Goal: Task Accomplishment & Management: Use online tool/utility

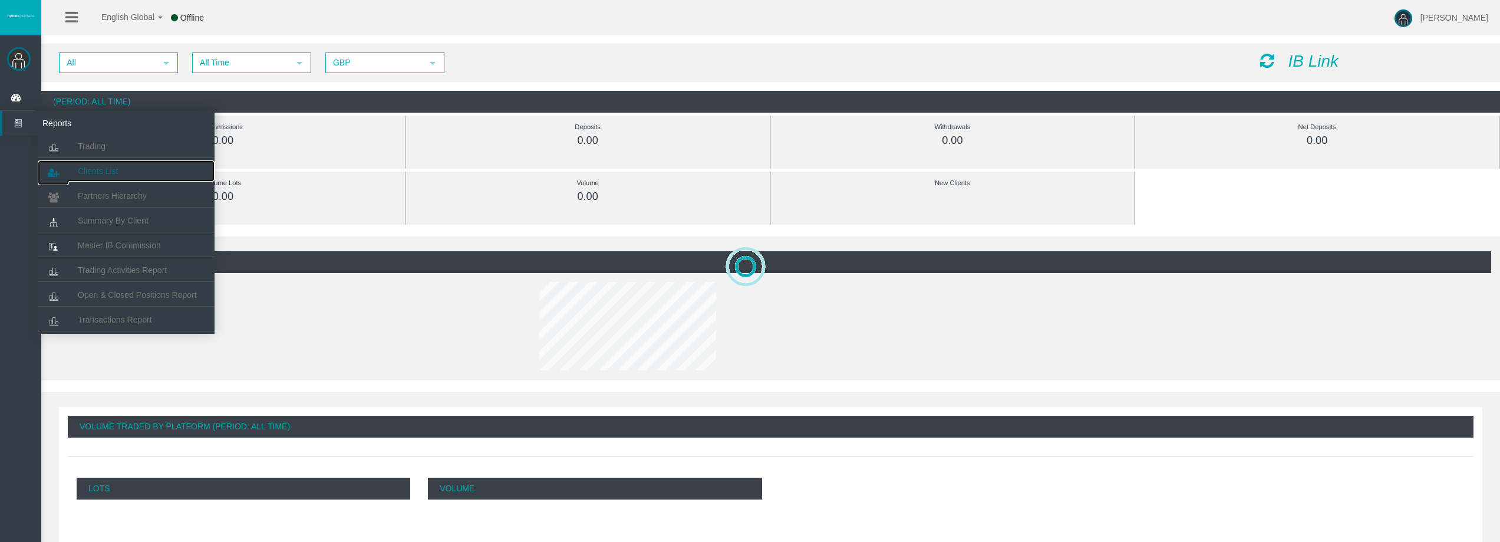
click at [98, 170] on span "Clients List" at bounding box center [98, 170] width 40 height 9
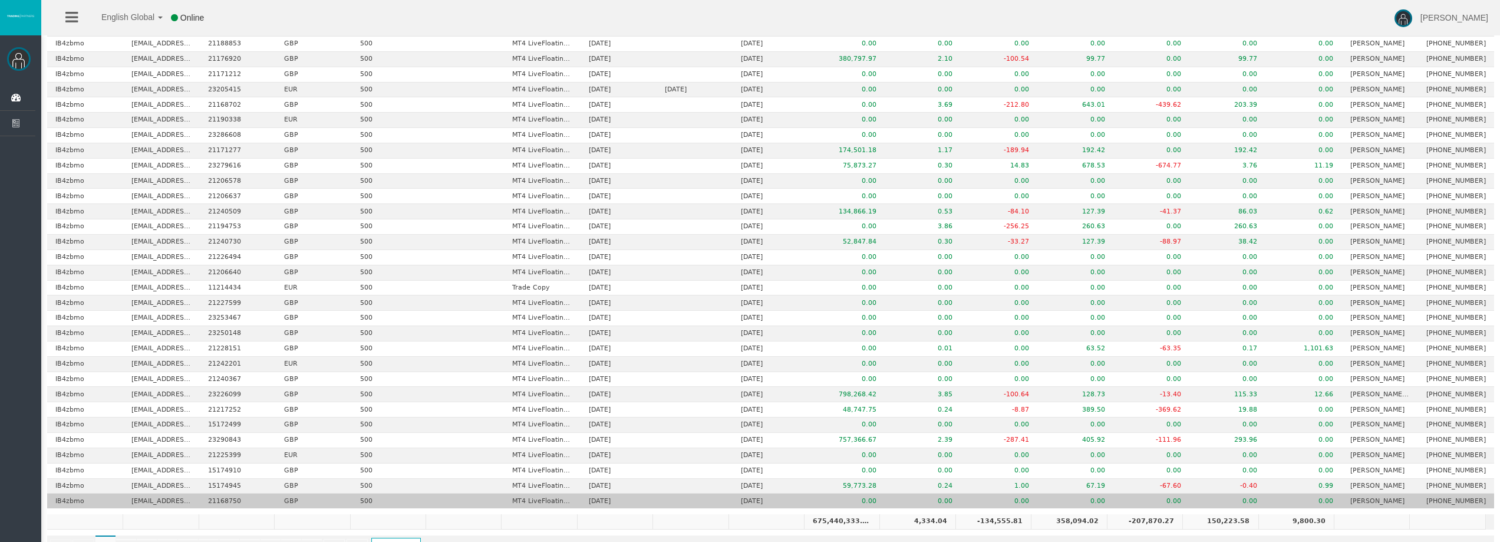
scroll to position [447, 0]
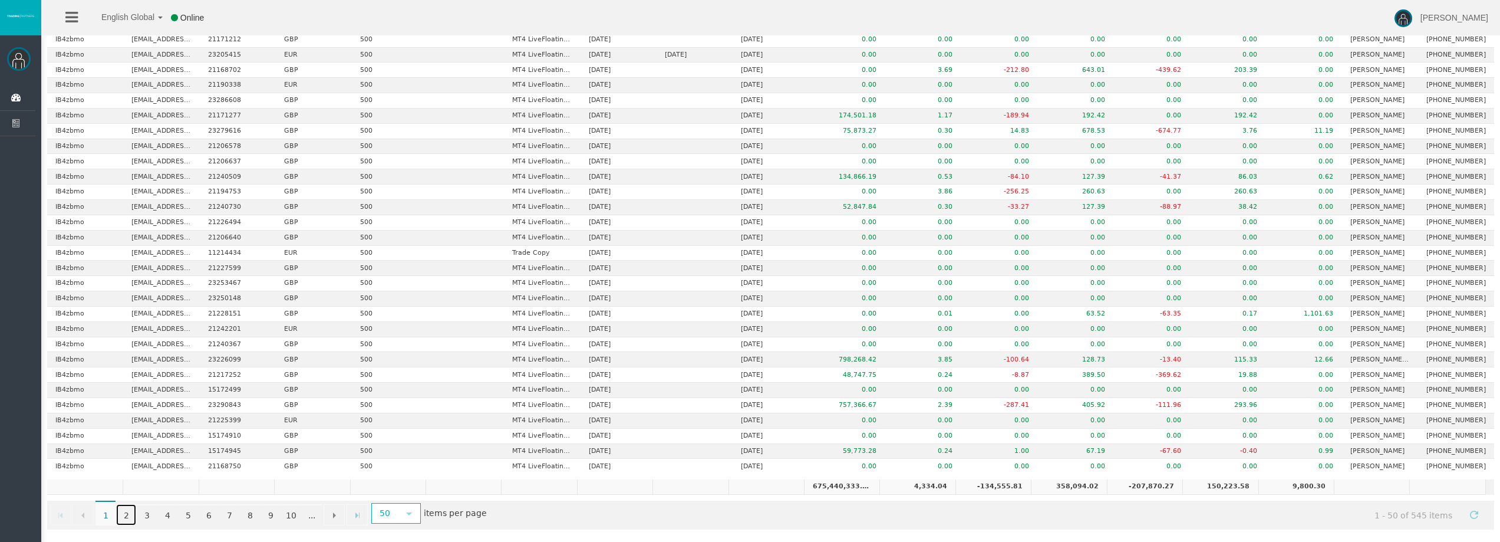
click at [125, 516] on link "2" at bounding box center [126, 514] width 20 height 21
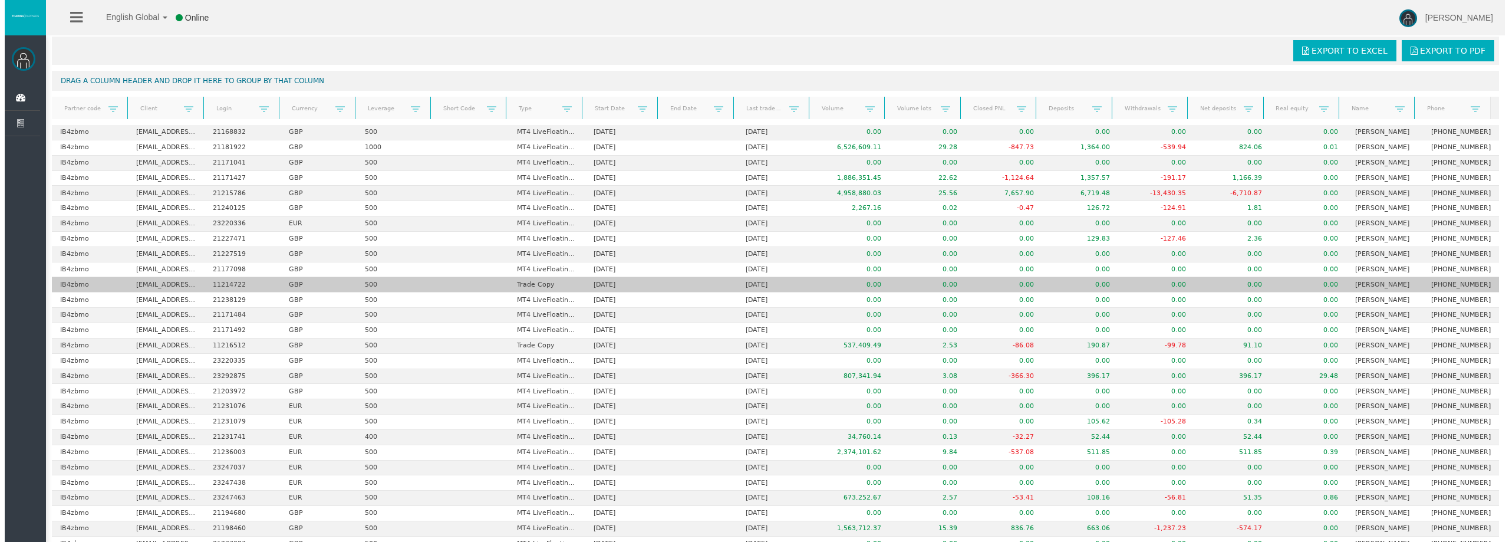
scroll to position [0, 0]
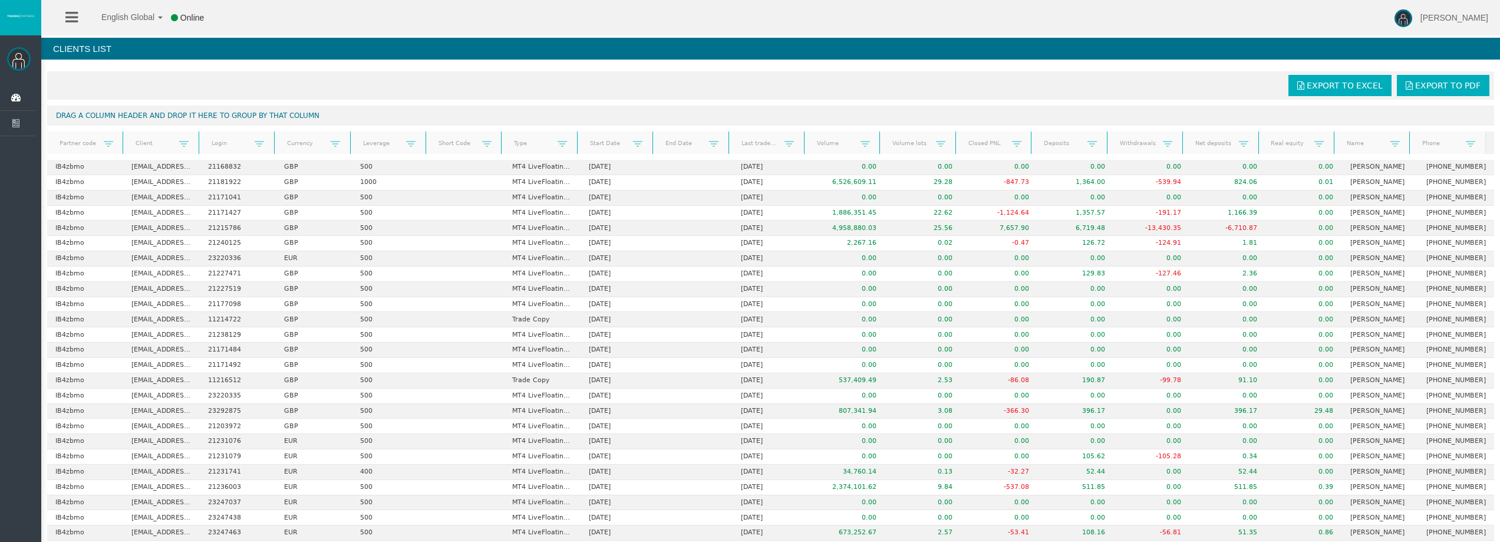
click at [73, 5] on link at bounding box center [71, 17] width 12 height 35
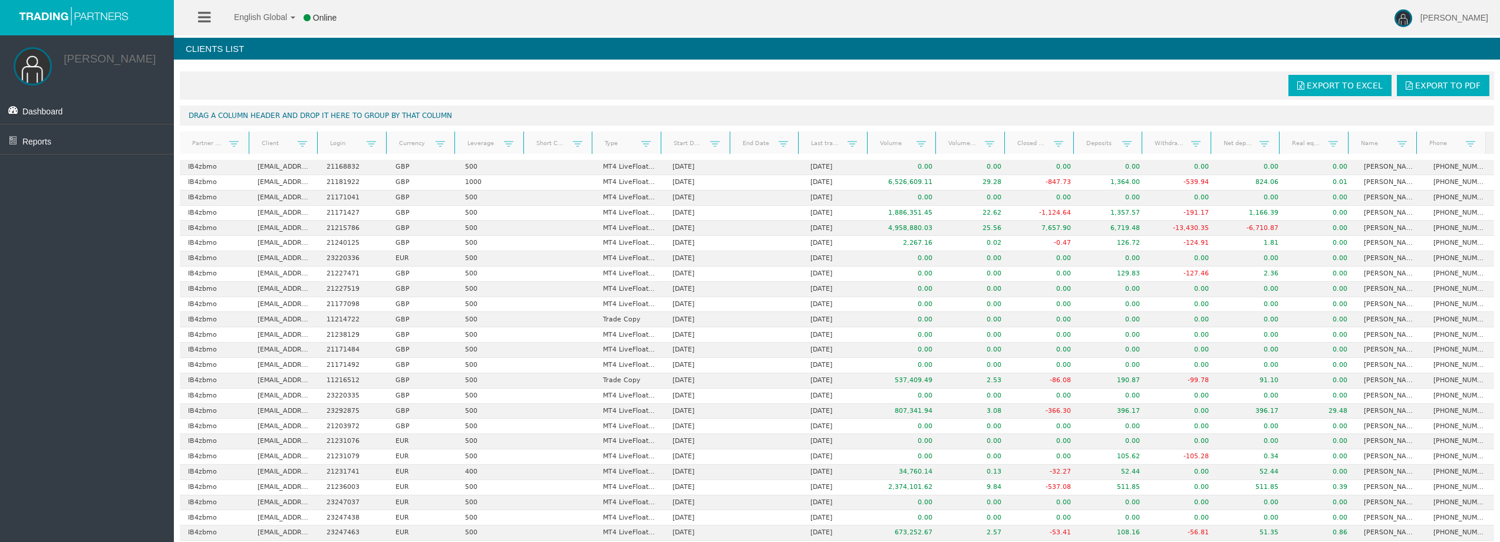
click at [209, 29] on link at bounding box center [204, 17] width 12 height 35
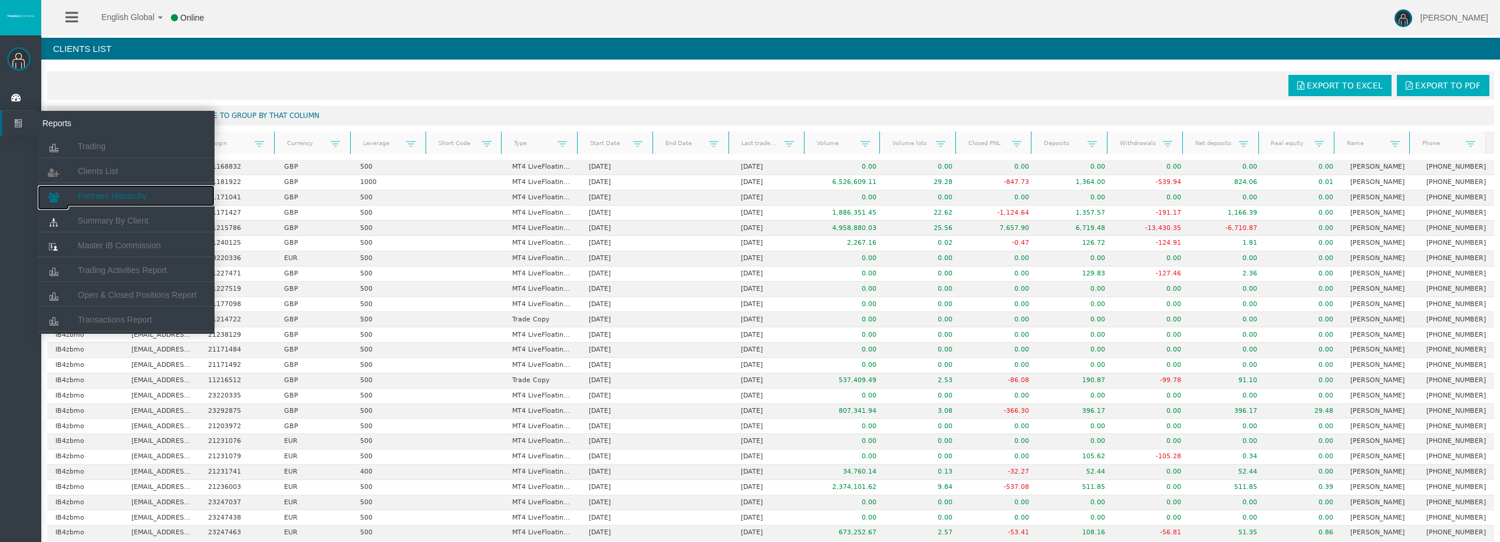
click at [112, 193] on span "Partners Hierarchy" at bounding box center [112, 195] width 69 height 9
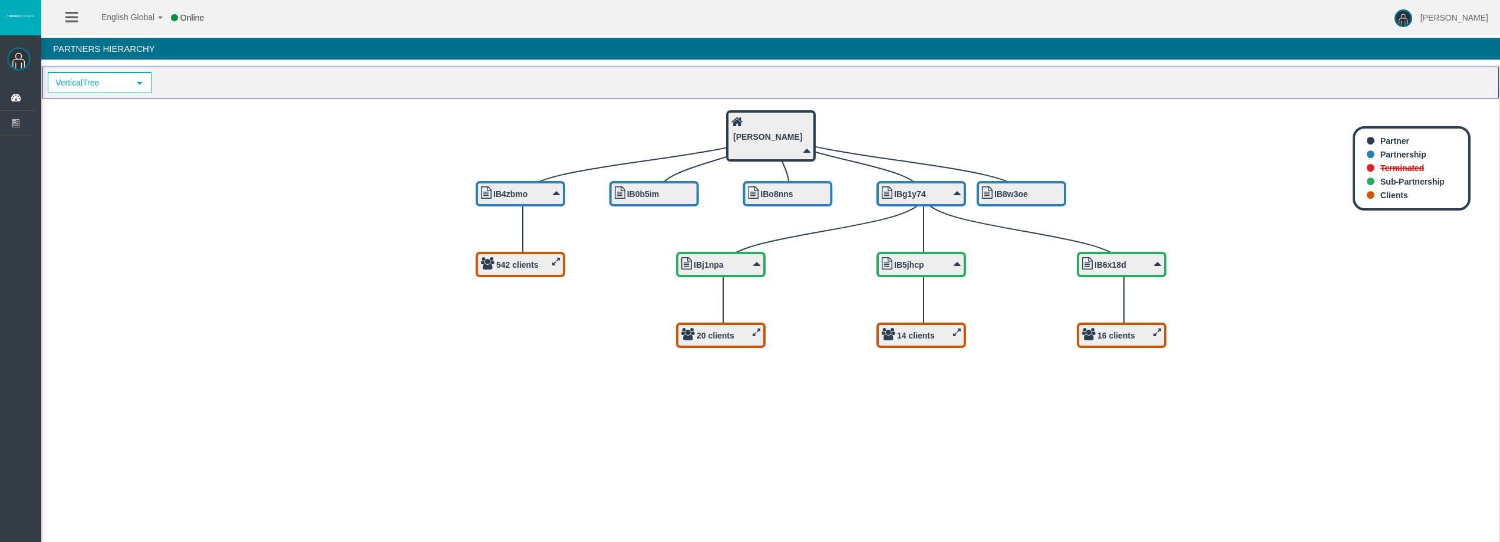
click at [724, 331] on b "20 clients" at bounding box center [716, 335] width 38 height 9
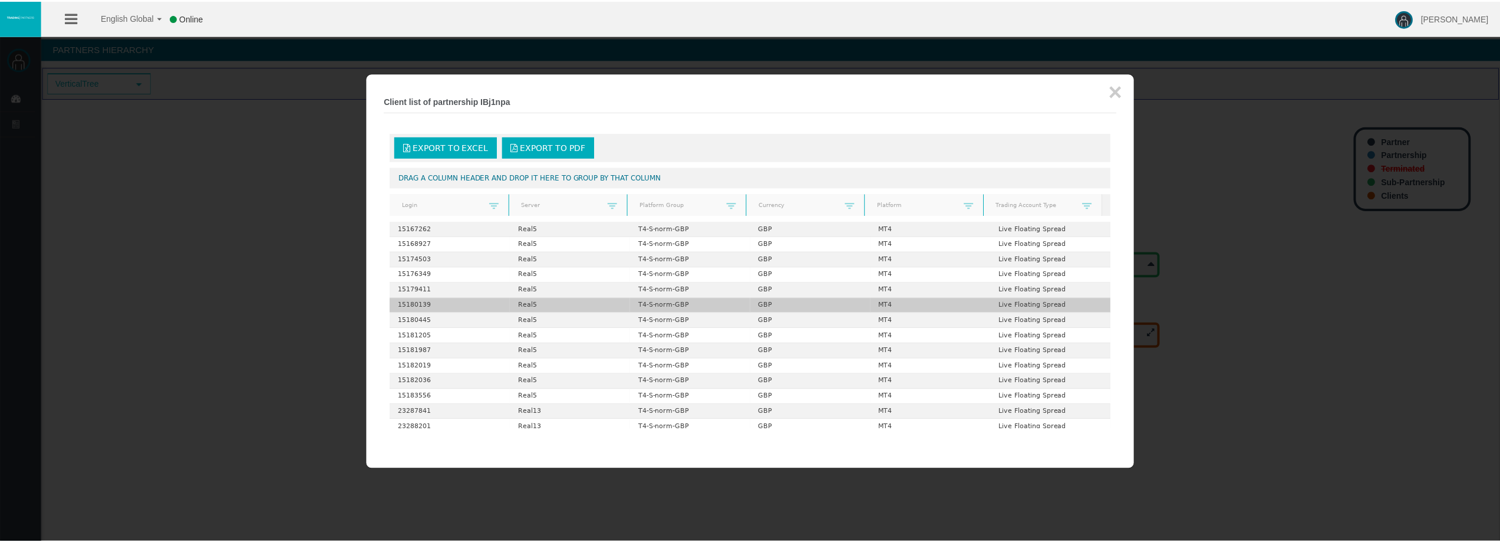
scroll to position [97, 0]
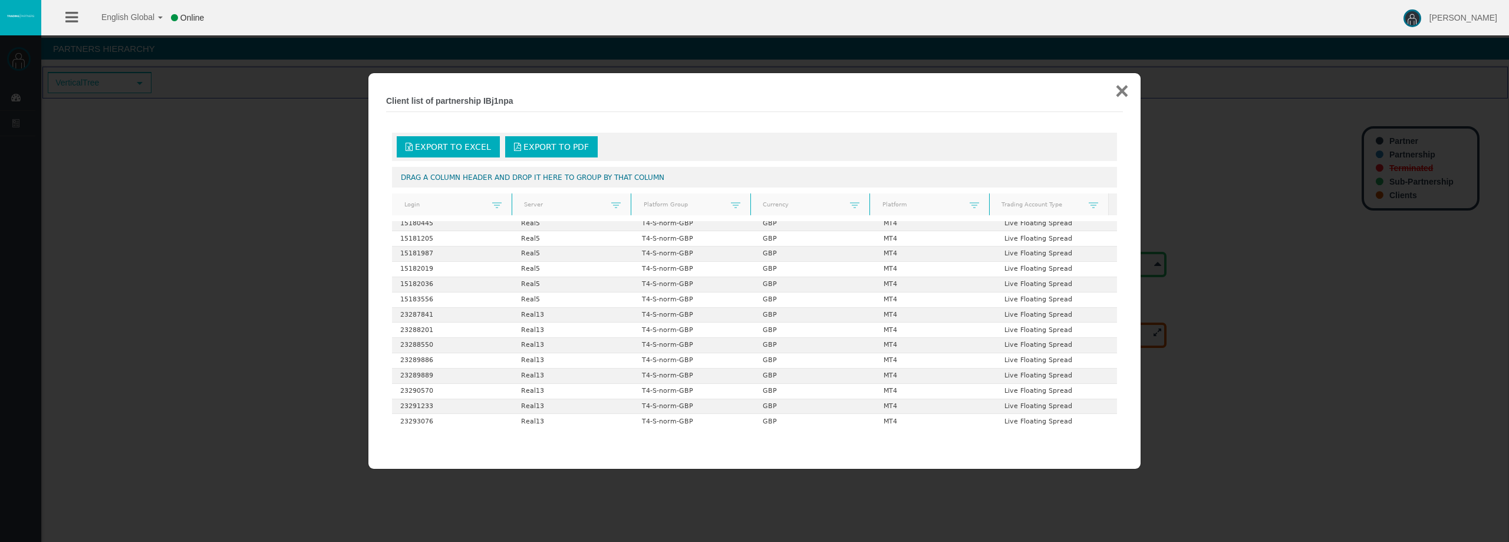
click at [1125, 93] on button "×" at bounding box center [1122, 91] width 14 height 24
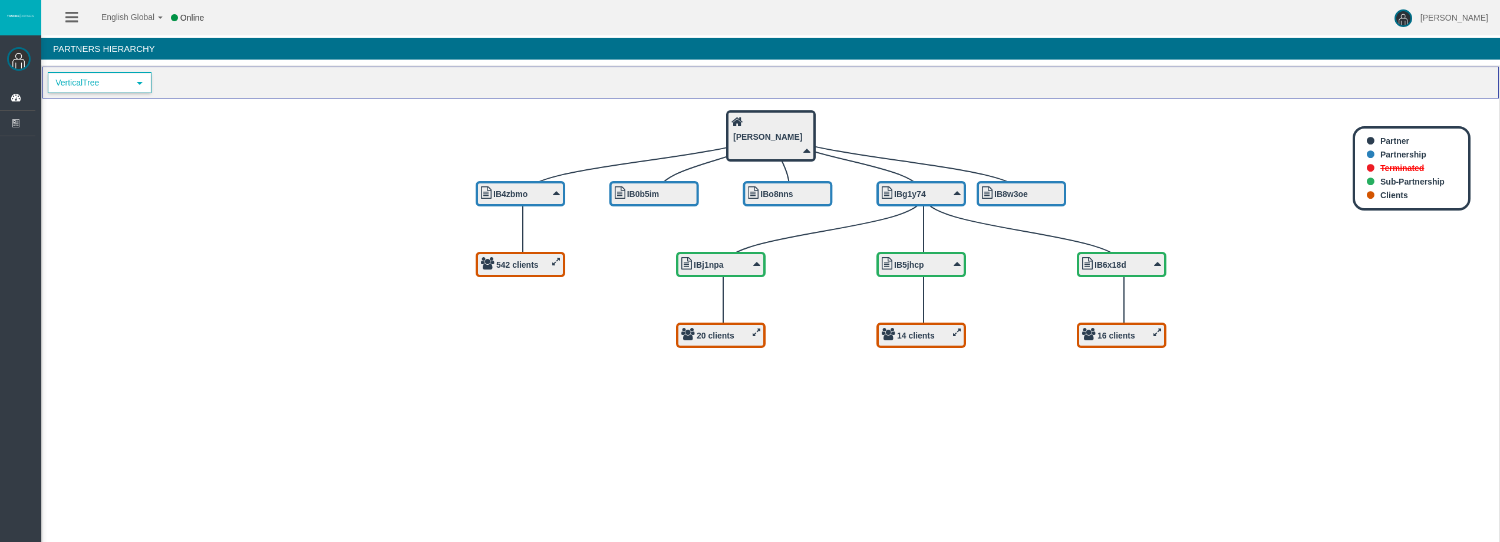
click at [123, 84] on span "VerticalTree" at bounding box center [89, 83] width 80 height 18
click at [105, 117] on li "HorizontalTree" at bounding box center [98, 122] width 101 height 19
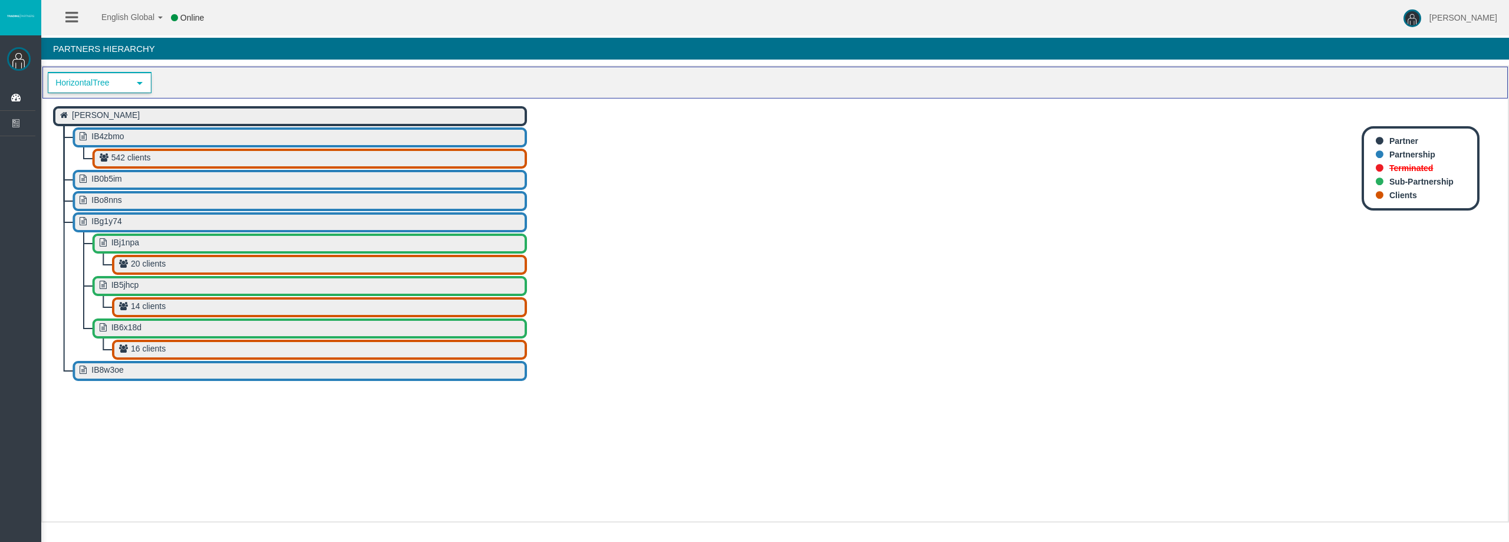
click at [111, 80] on span "HorizontalTree" at bounding box center [89, 83] width 80 height 18
click at [98, 96] on li "VerticalTree" at bounding box center [98, 103] width 101 height 19
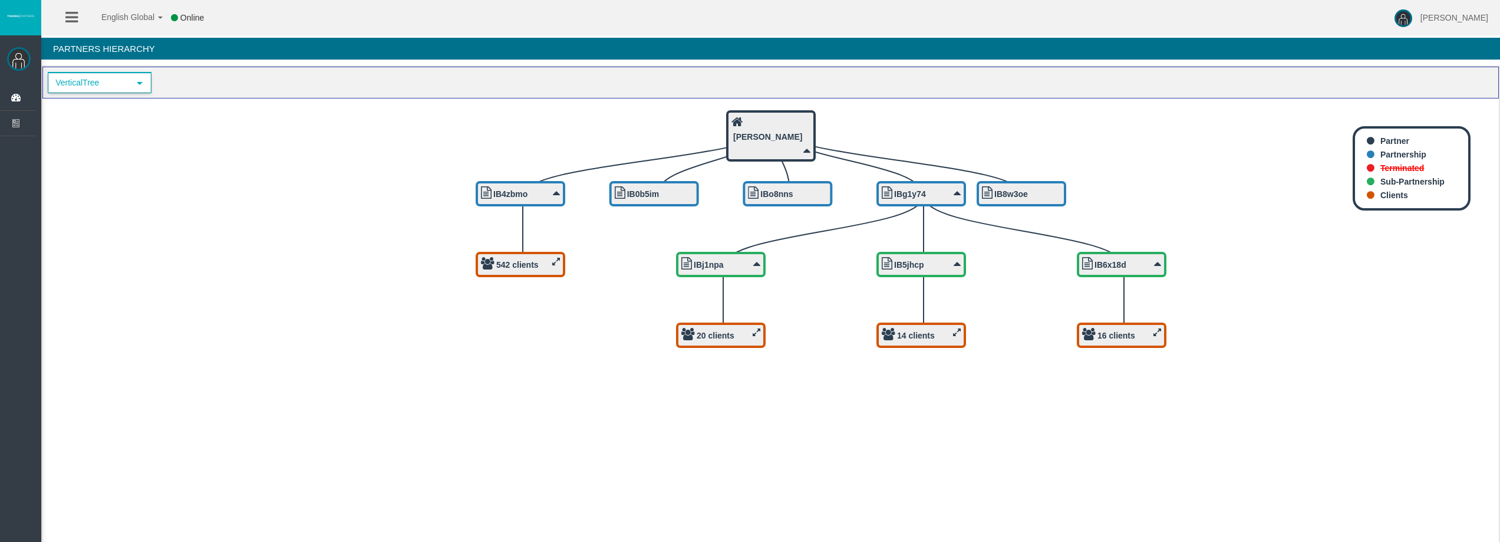
click at [80, 28] on li at bounding box center [71, 17] width 18 height 35
click at [85, 12] on li "English Global 简体中文 English Global 日本語 한국어" at bounding box center [124, 17] width 83 height 35
click at [73, 14] on icon at bounding box center [71, 17] width 12 height 15
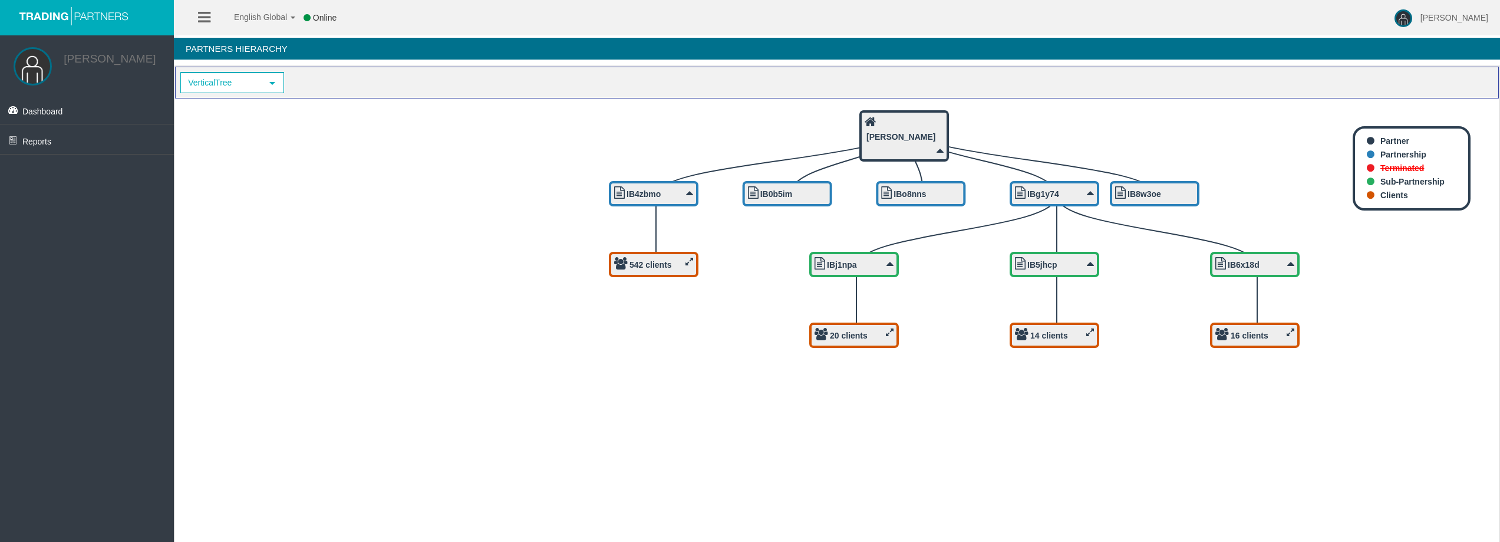
click at [220, 140] on icon "IB8w3oe 16 clients IB6x18d 14 clients IB5jhcp 20 clients IBj1npa IBg1y74 IBo8nn…" at bounding box center [837, 322] width 1324 height 448
click at [50, 111] on span "Dashboard" at bounding box center [42, 111] width 41 height 9
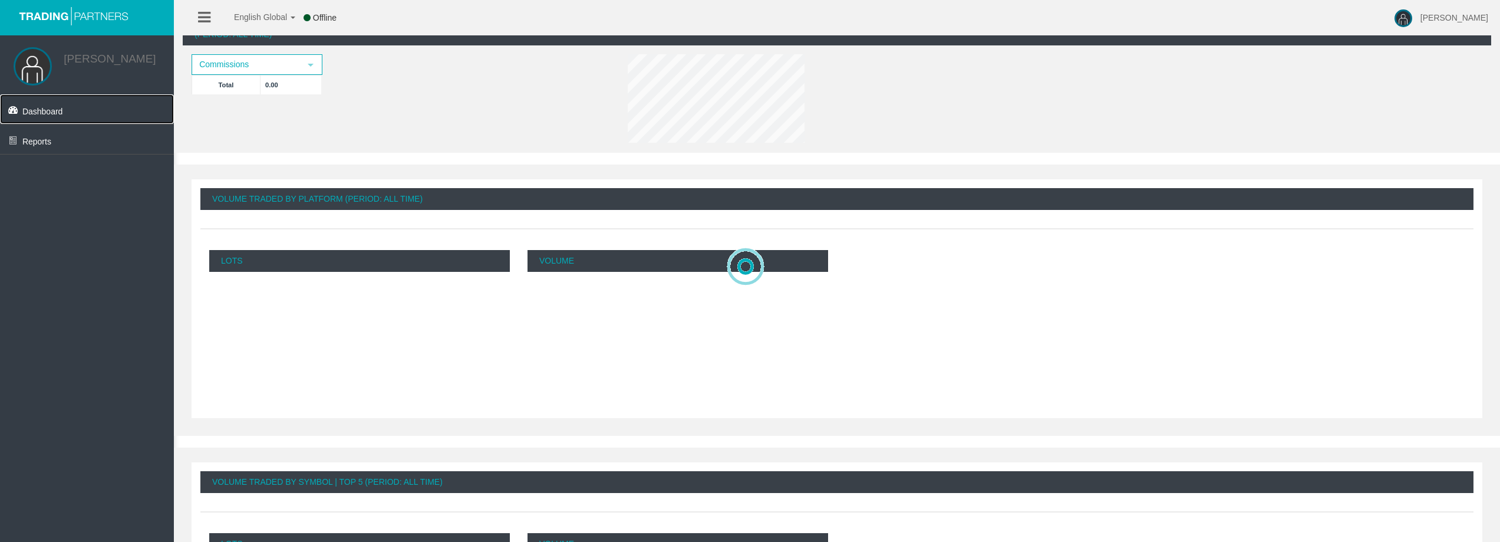
scroll to position [169, 0]
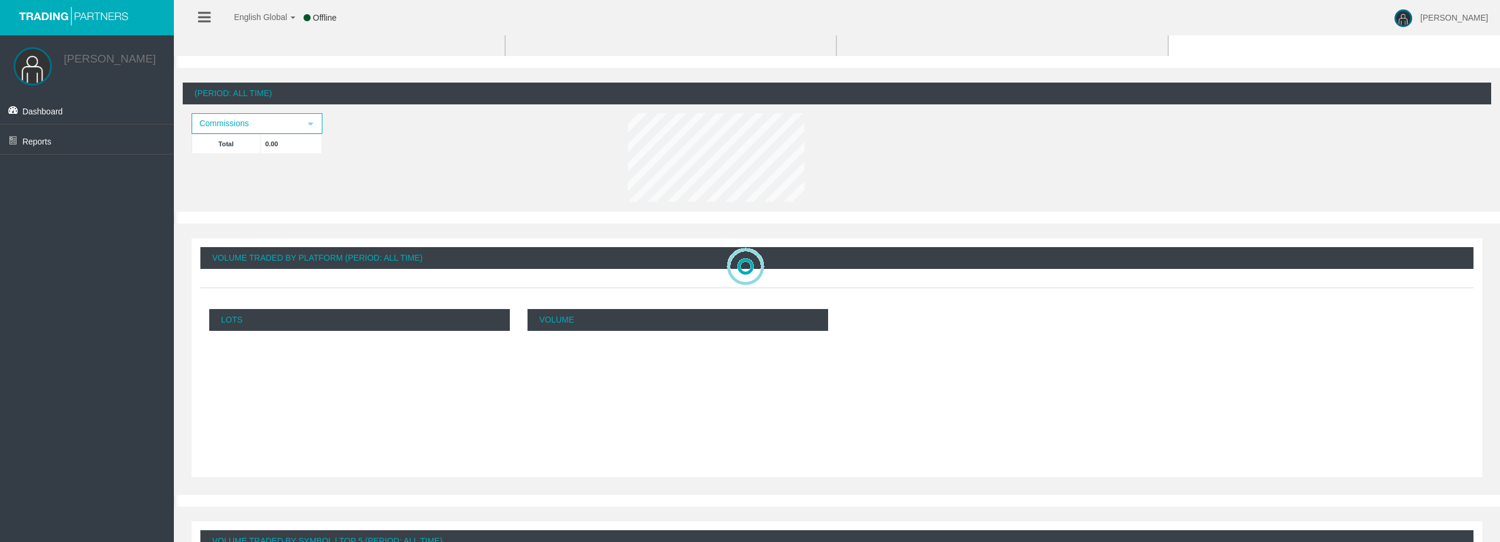
click at [608, 397] on div "Volume" at bounding box center [678, 388] width 318 height 177
click at [202, 12] on icon at bounding box center [204, 17] width 12 height 15
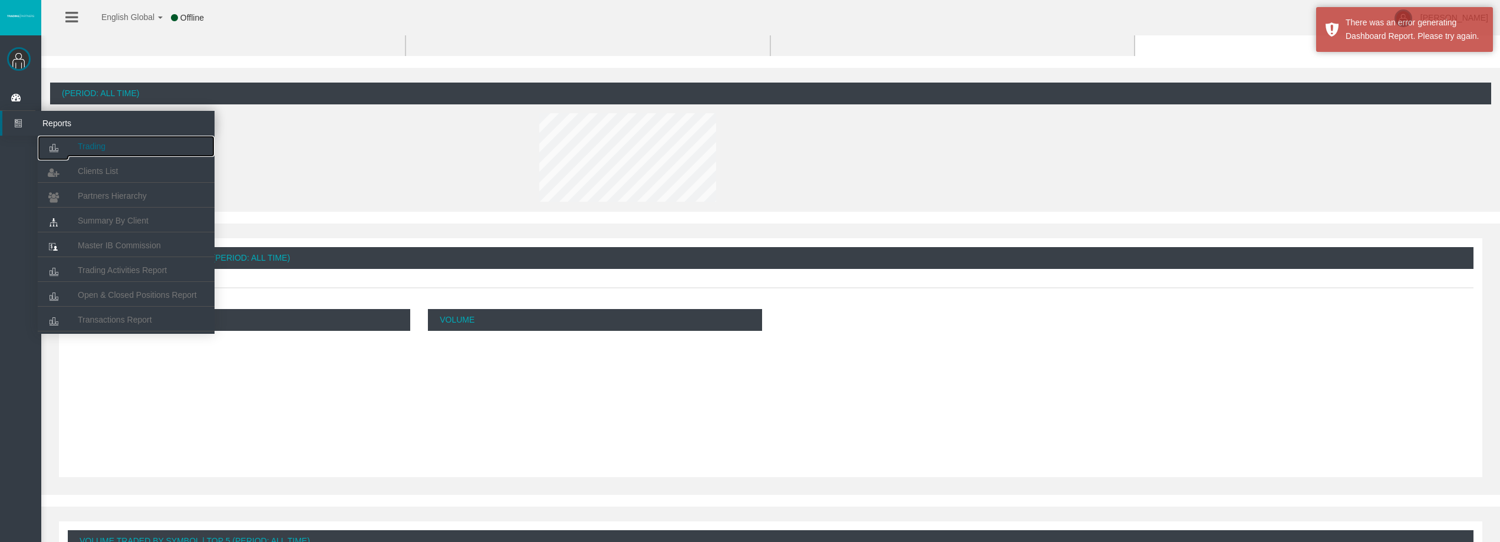
click at [93, 151] on link "Trading" at bounding box center [126, 146] width 177 height 21
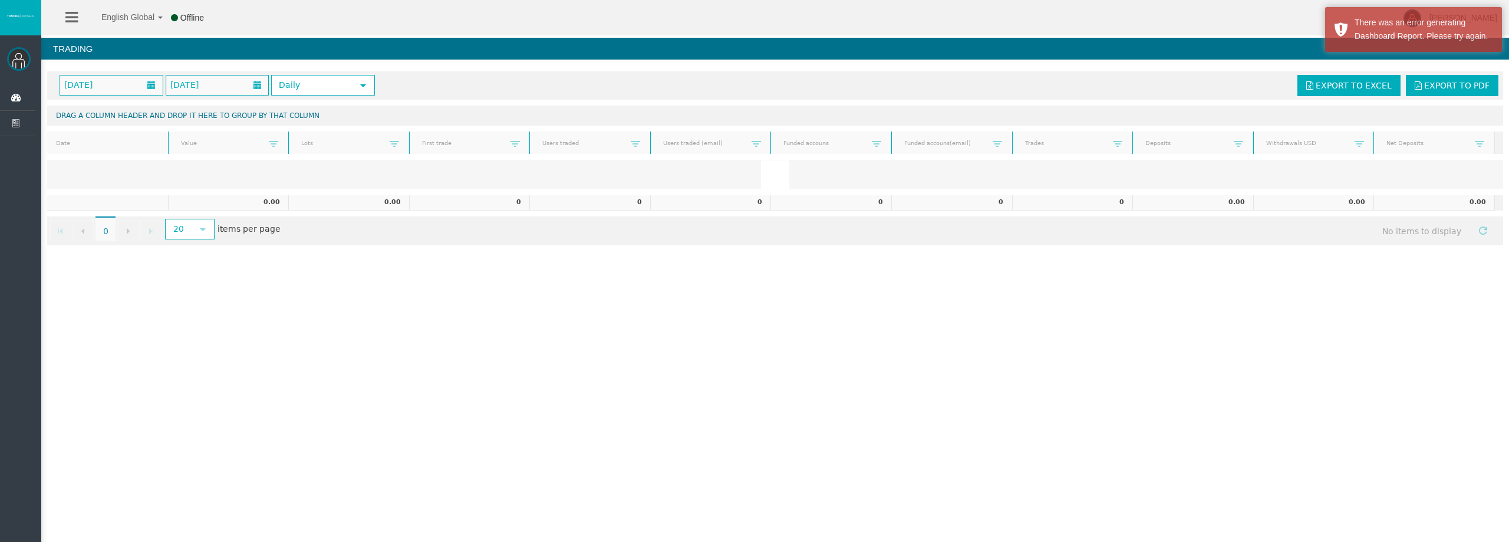
click at [70, 18] on icon at bounding box center [71, 17] width 12 height 15
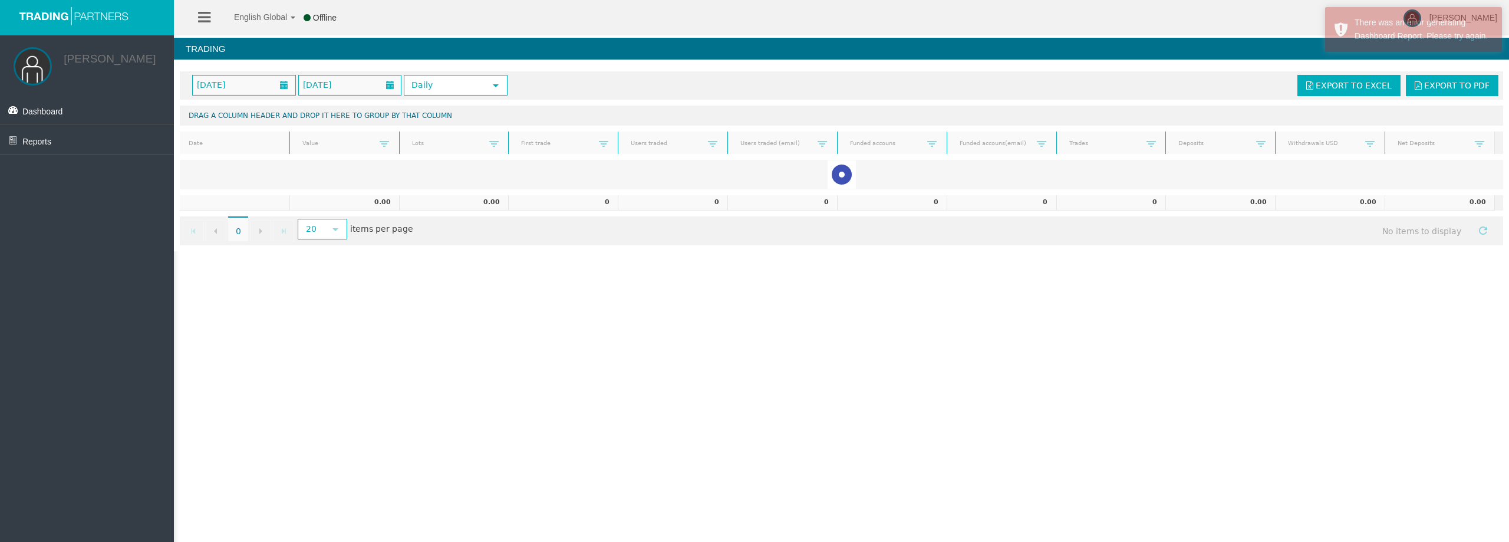
click at [197, 308] on div "English Global 简体中文 English Global 日本語 한국어 Offline [PERSON_NAME] Help Log Out […" at bounding box center [754, 271] width 1509 height 542
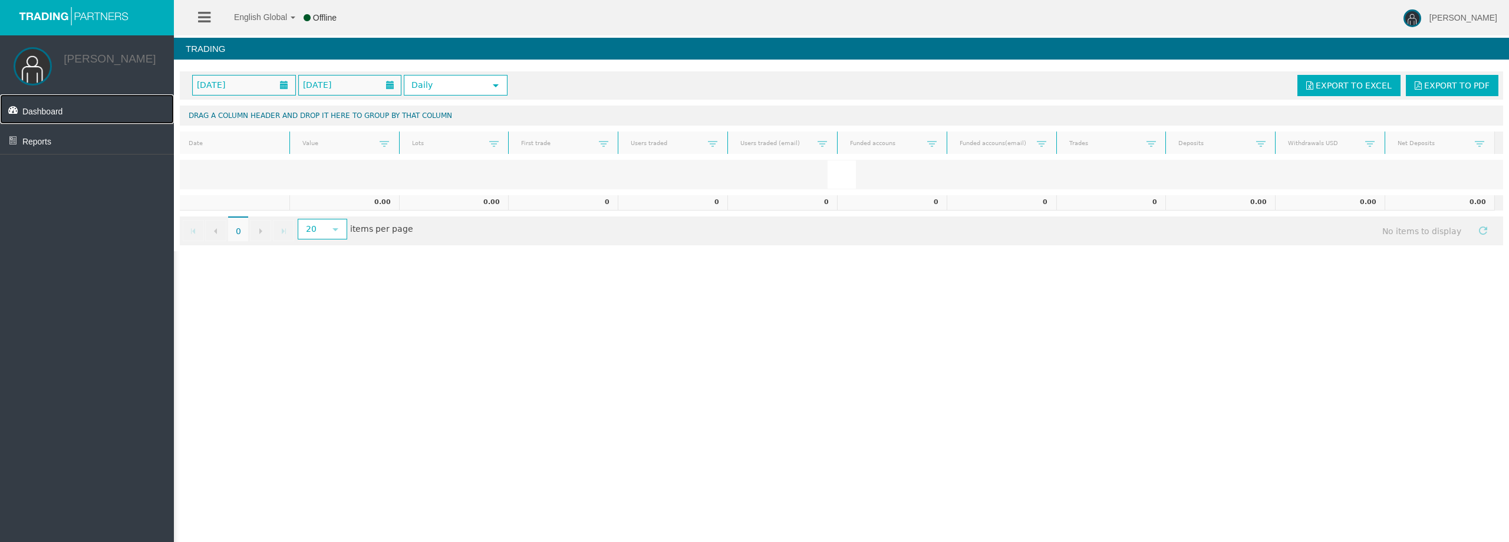
click at [81, 108] on link "Dashboard" at bounding box center [87, 108] width 174 height 29
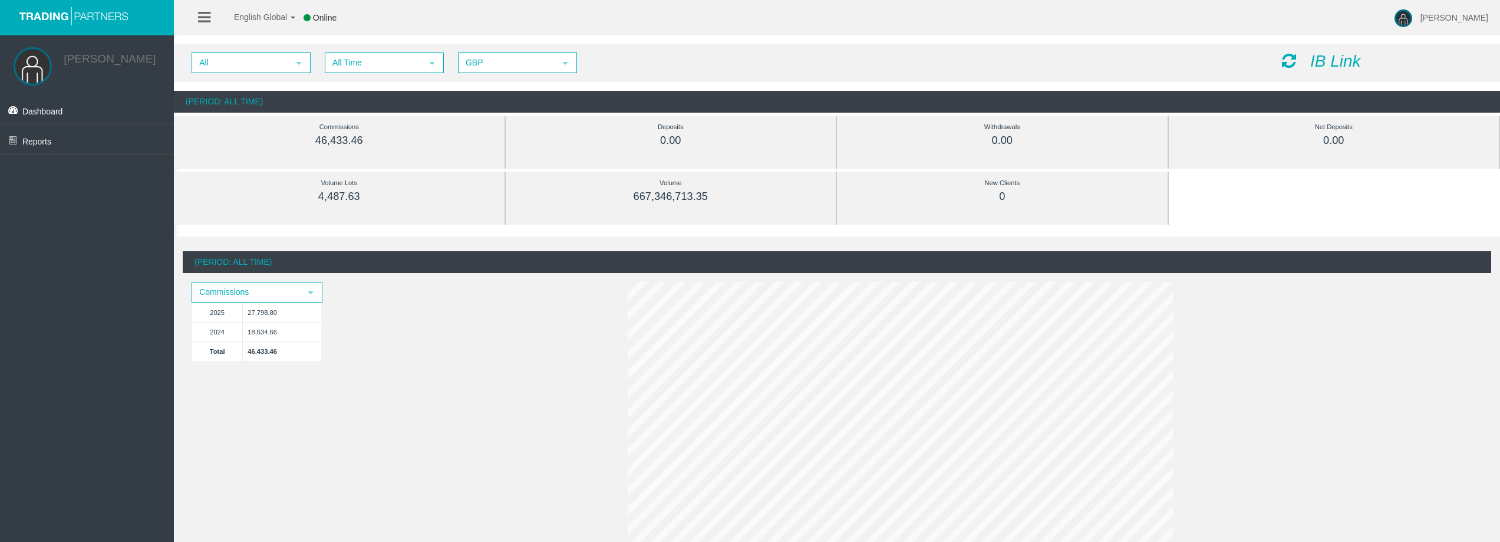
click at [205, 15] on icon at bounding box center [204, 17] width 12 height 15
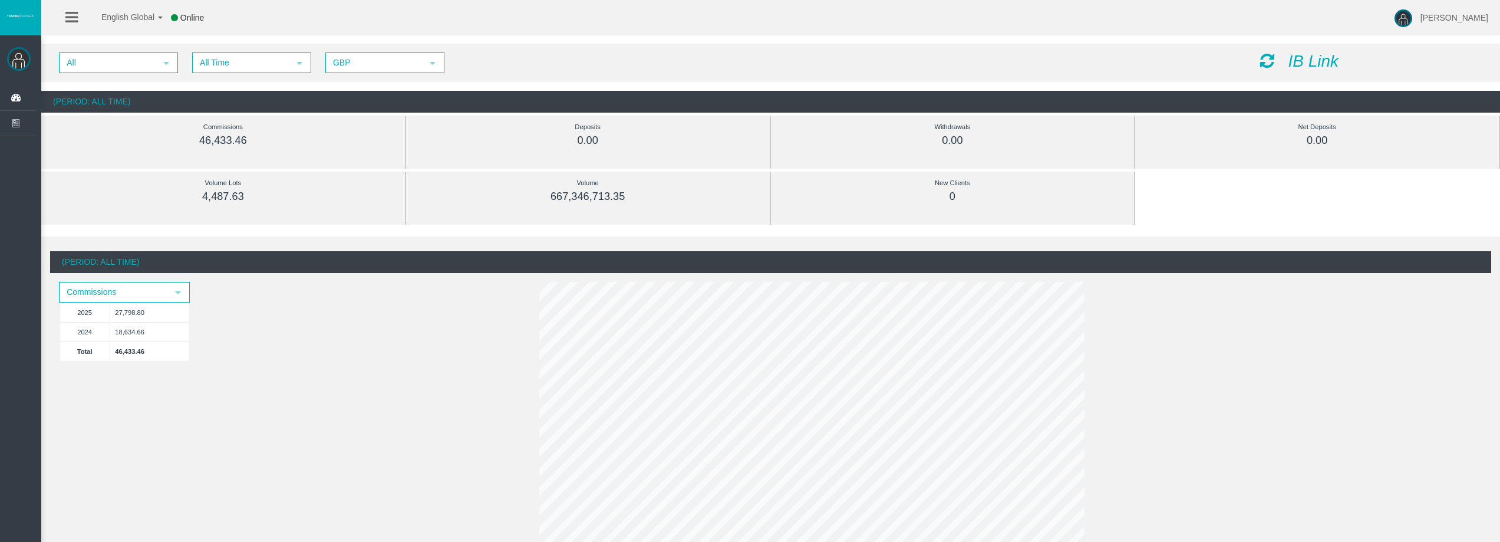
click at [74, 16] on icon at bounding box center [71, 17] width 12 height 15
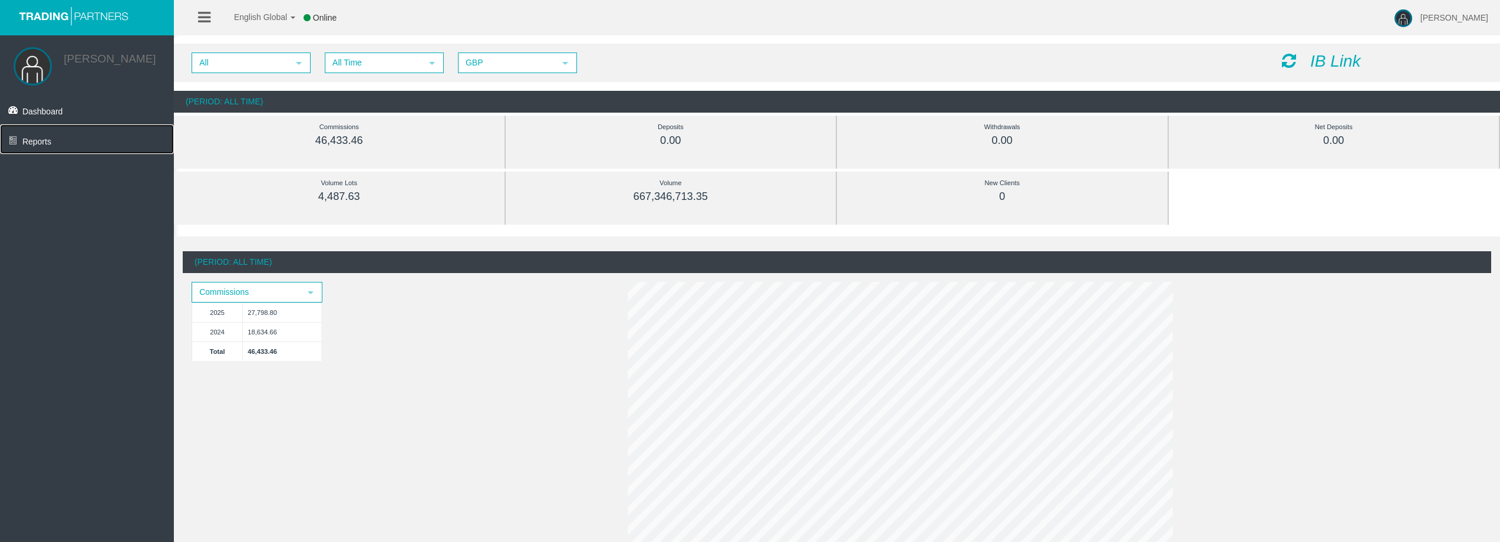
click at [32, 133] on link "Reports" at bounding box center [87, 138] width 174 height 29
click at [65, 256] on span "Master IB Commission" at bounding box center [61, 253] width 83 height 9
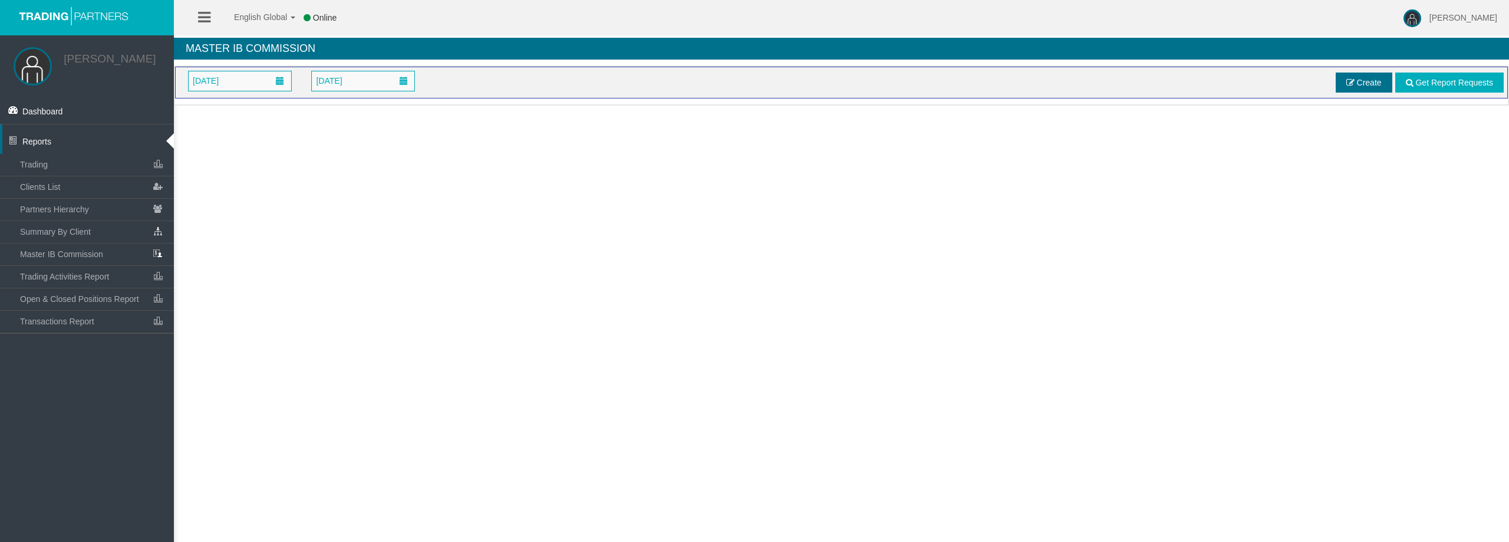
click at [1365, 86] on span "Create" at bounding box center [1369, 82] width 25 height 9
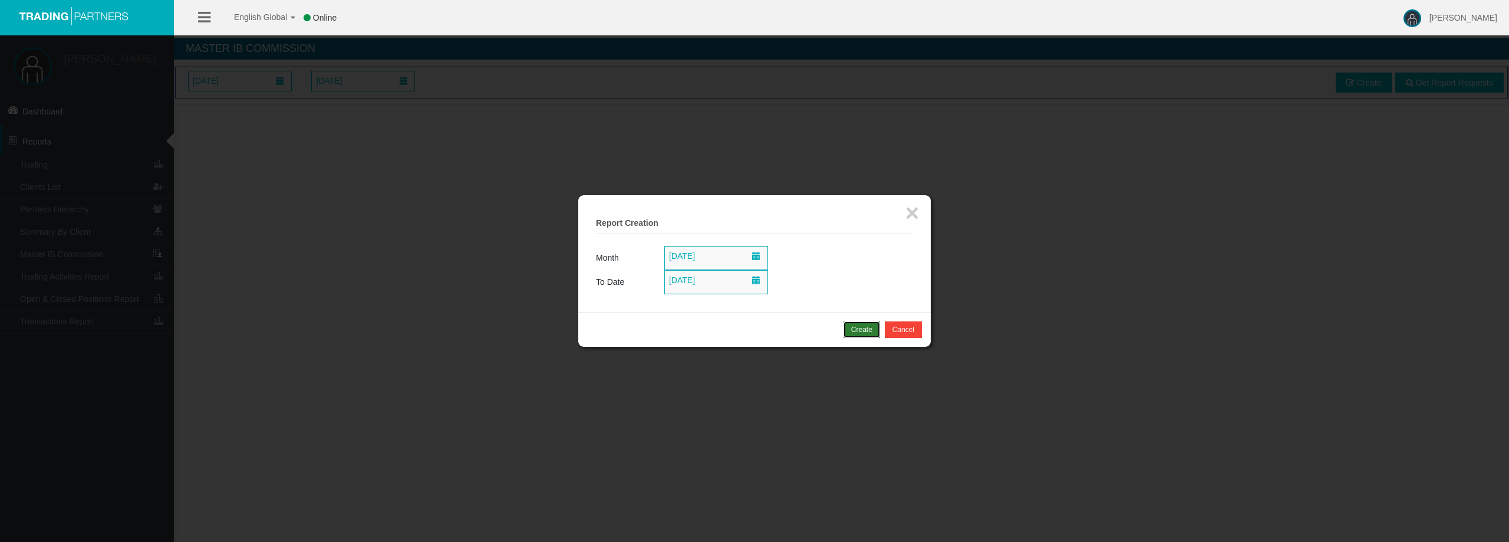
click at [871, 323] on button "Create" at bounding box center [861, 329] width 37 height 17
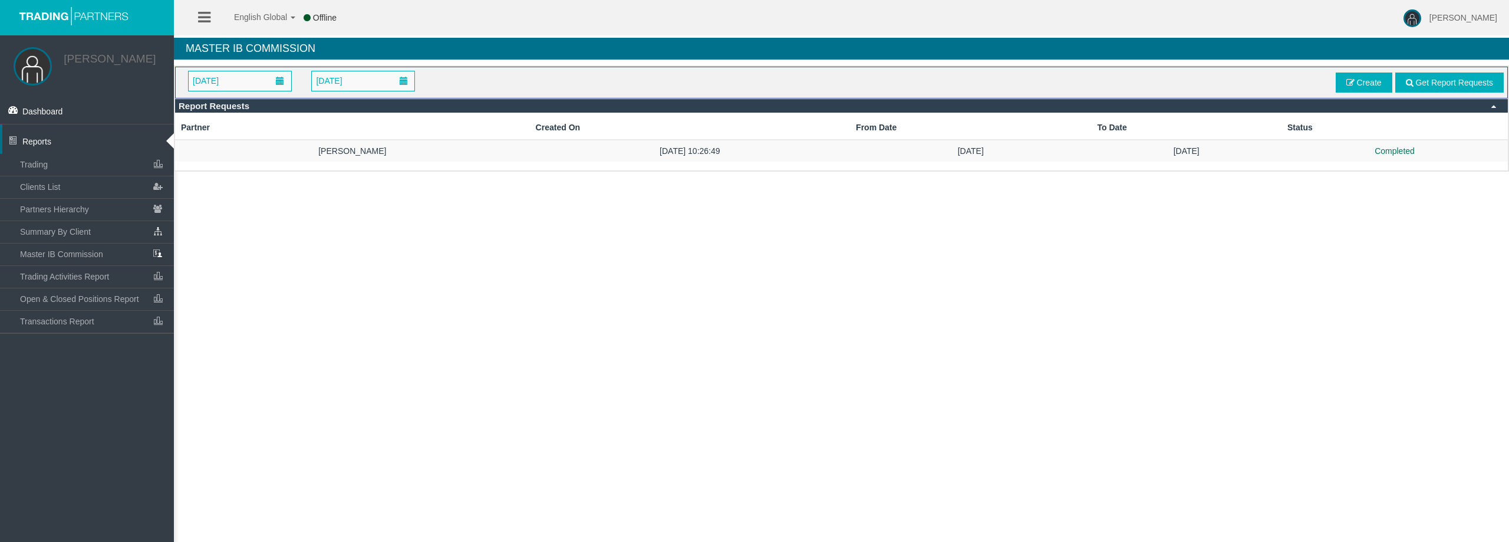
click at [1492, 111] on div at bounding box center [1493, 106] width 5 height 14
click at [1493, 110] on div at bounding box center [1493, 106] width 5 height 14
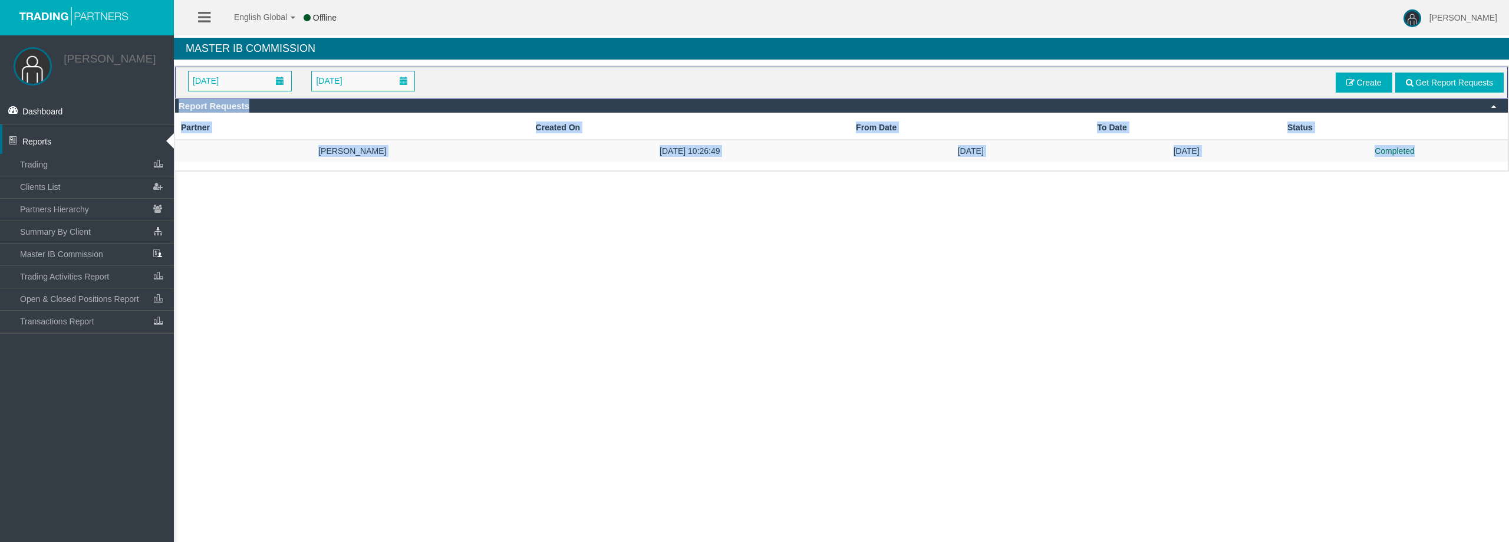
click at [715, 232] on div "English Global 简体中文 English Global 日本語 한국어 Offline [PERSON_NAME] Help Log Out […" at bounding box center [754, 271] width 1509 height 542
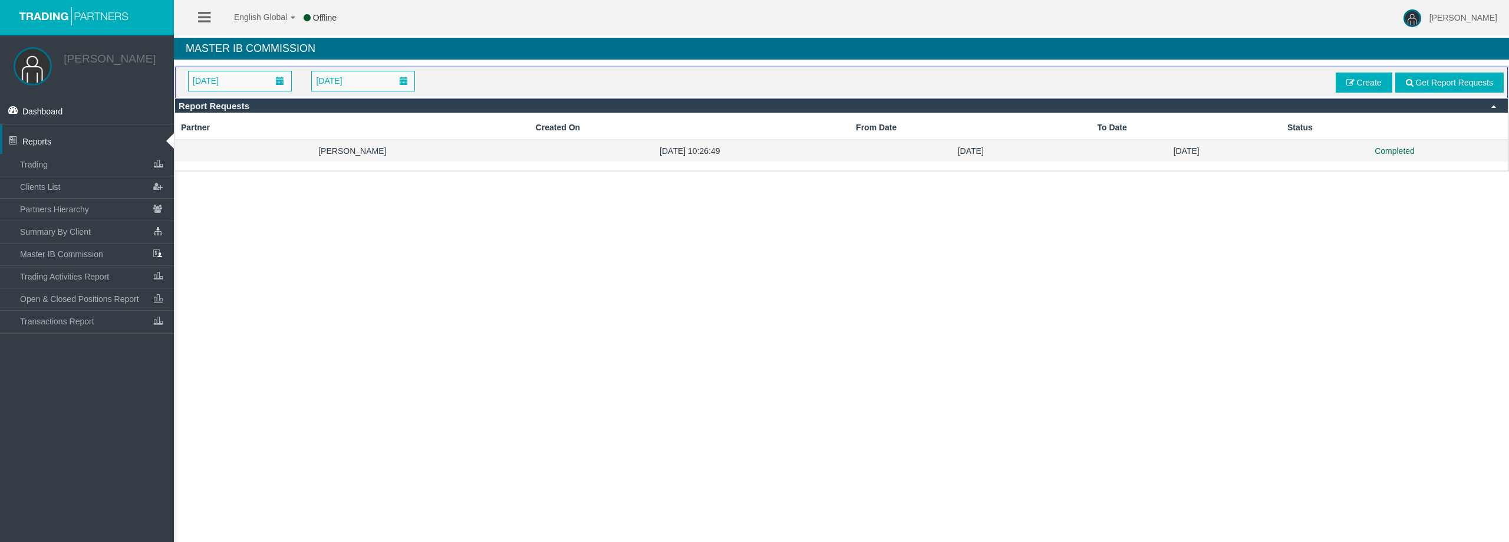
click at [690, 151] on td "[DATE] 10:26:49" at bounding box center [690, 151] width 320 height 22
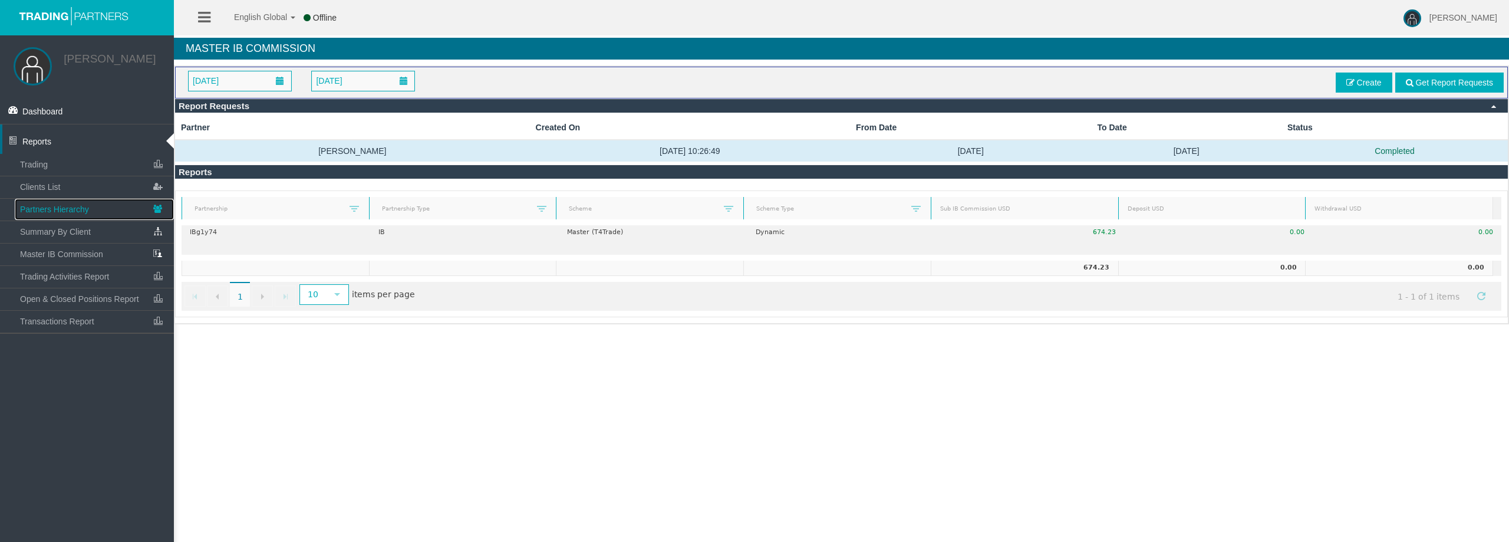
click at [72, 214] on link "Partners Hierarchy" at bounding box center [94, 209] width 159 height 21
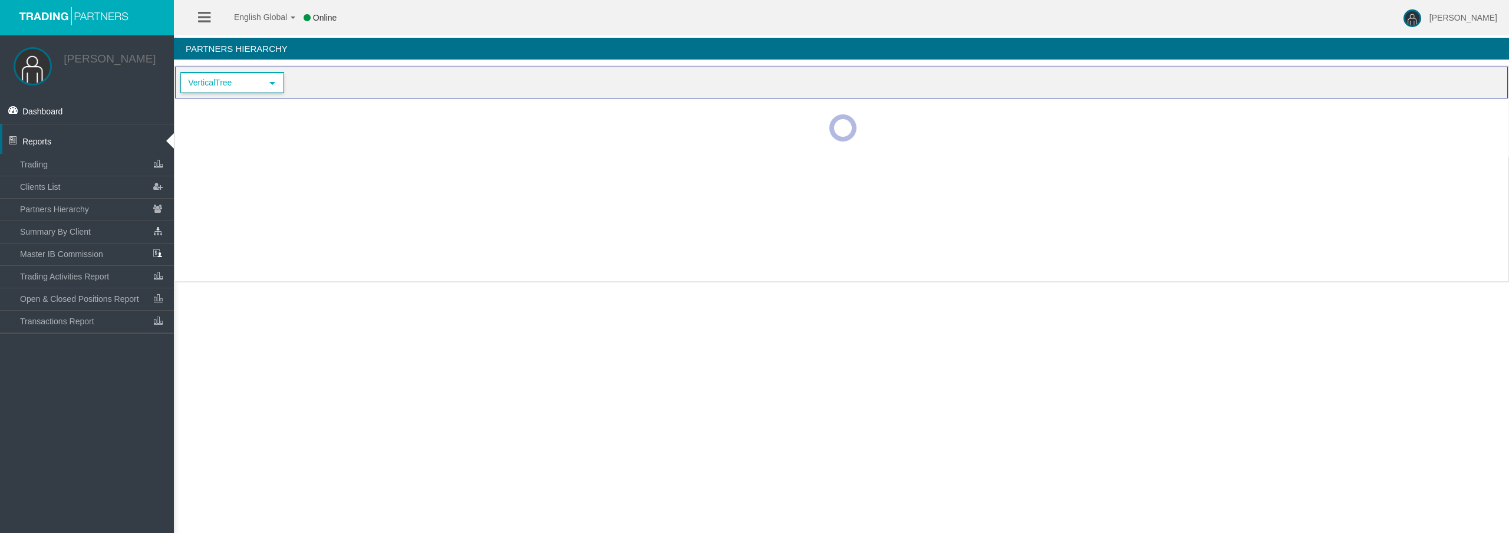
click at [251, 75] on span "VerticalTree" at bounding box center [222, 83] width 80 height 18
click at [238, 111] on div at bounding box center [842, 127] width 1335 height 59
click at [220, 94] on div "VerticalTree select VerticalTree" at bounding box center [841, 83] width 1324 height 24
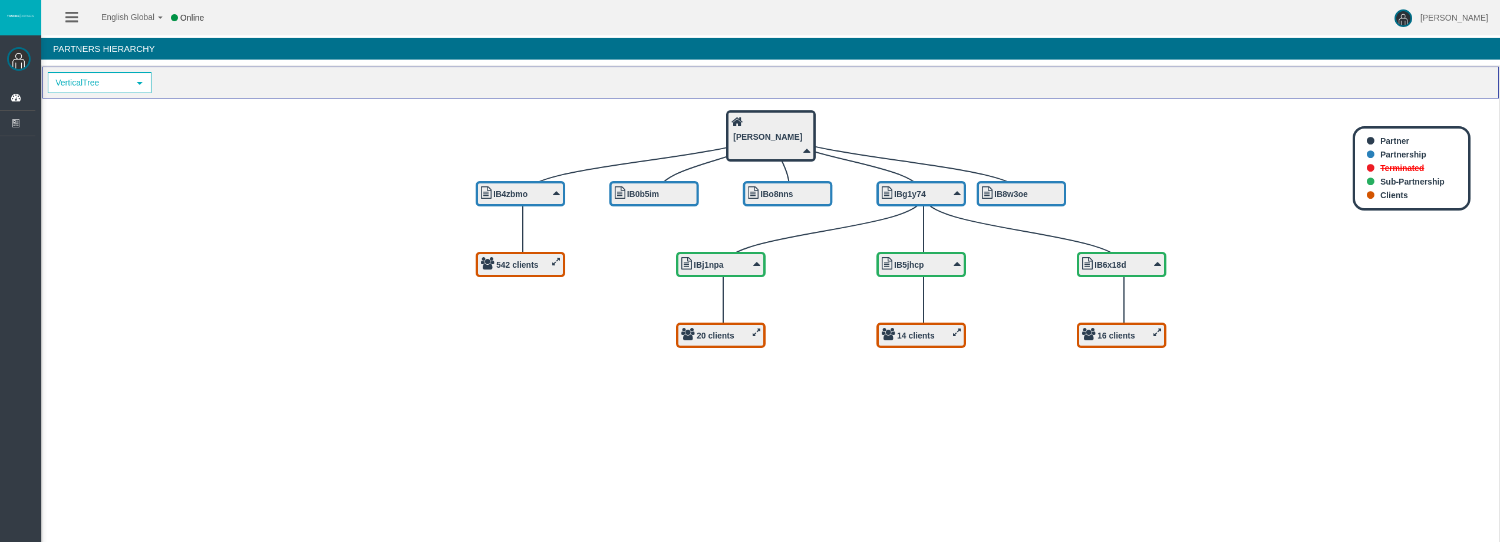
click at [1149, 329] on div "16 clients" at bounding box center [1121, 335] width 79 height 15
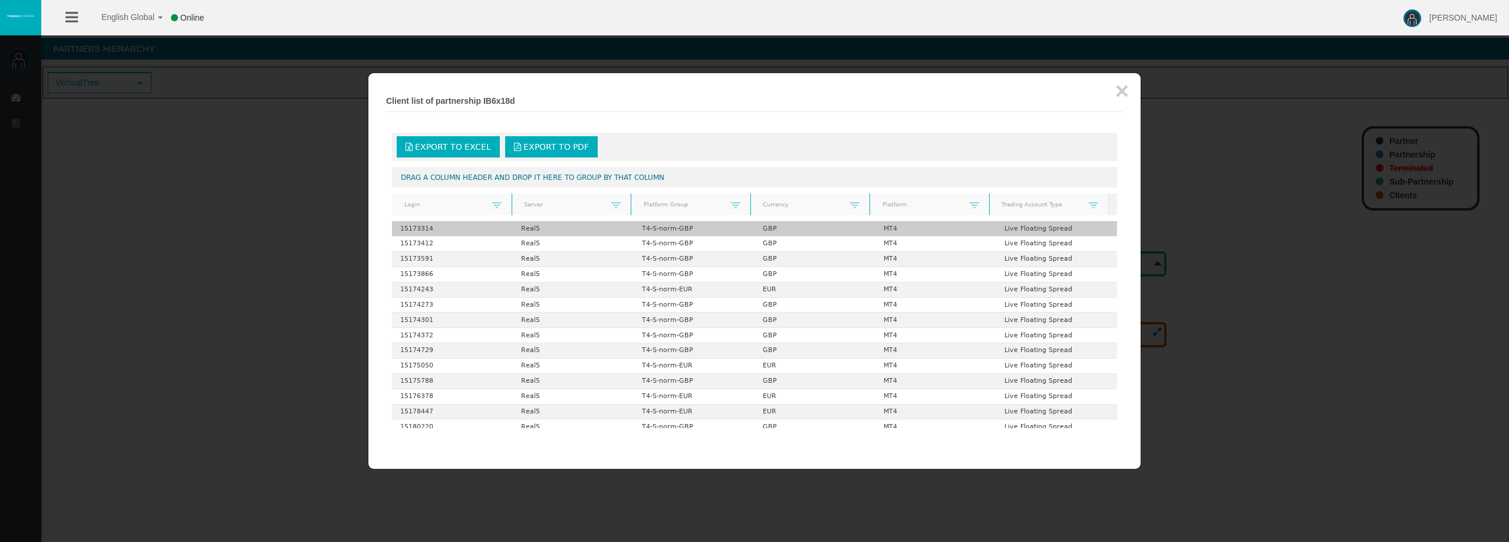
click at [701, 229] on td "T4-S-norm-GBP" at bounding box center [694, 228] width 121 height 15
click at [1119, 94] on button "×" at bounding box center [1122, 91] width 14 height 24
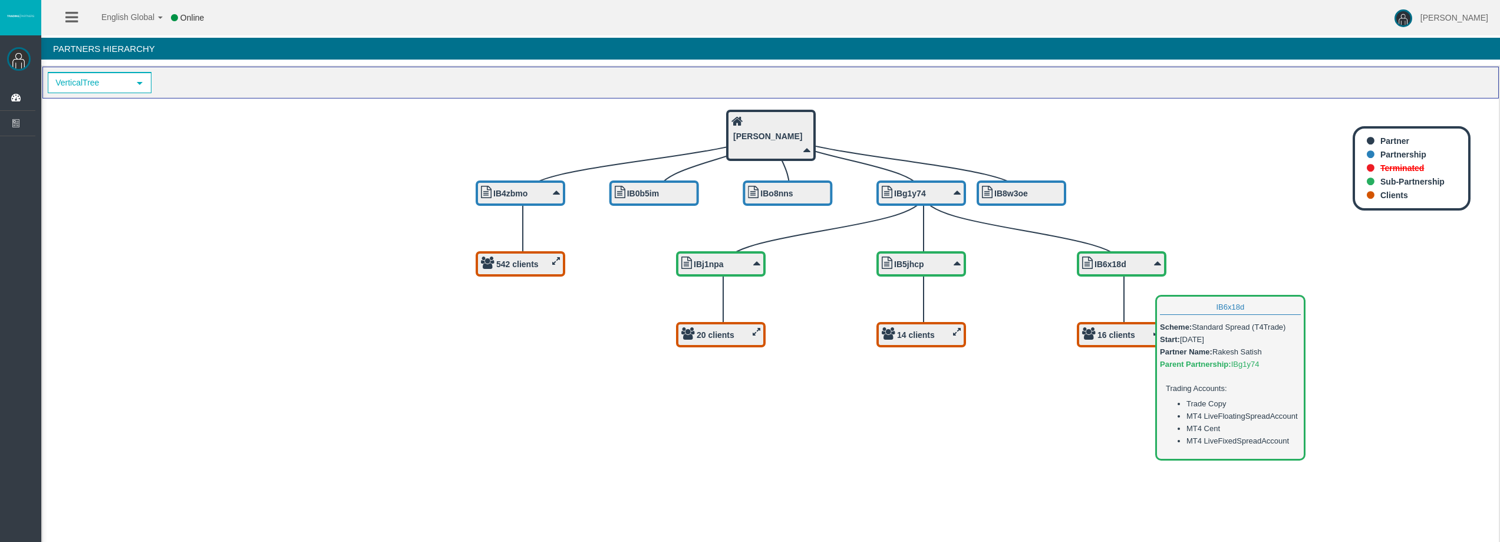
click at [1108, 263] on b "IB6x18d" at bounding box center [1110, 263] width 32 height 9
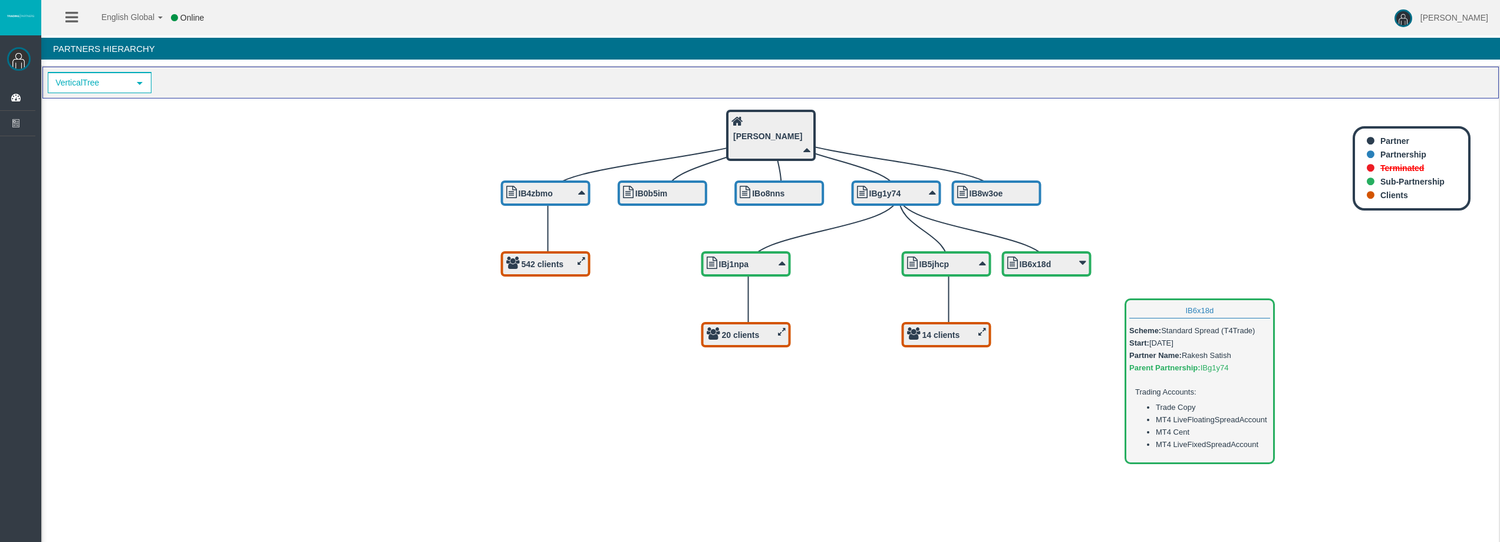
click at [1073, 265] on div "IB6x18d" at bounding box center [1046, 263] width 79 height 15
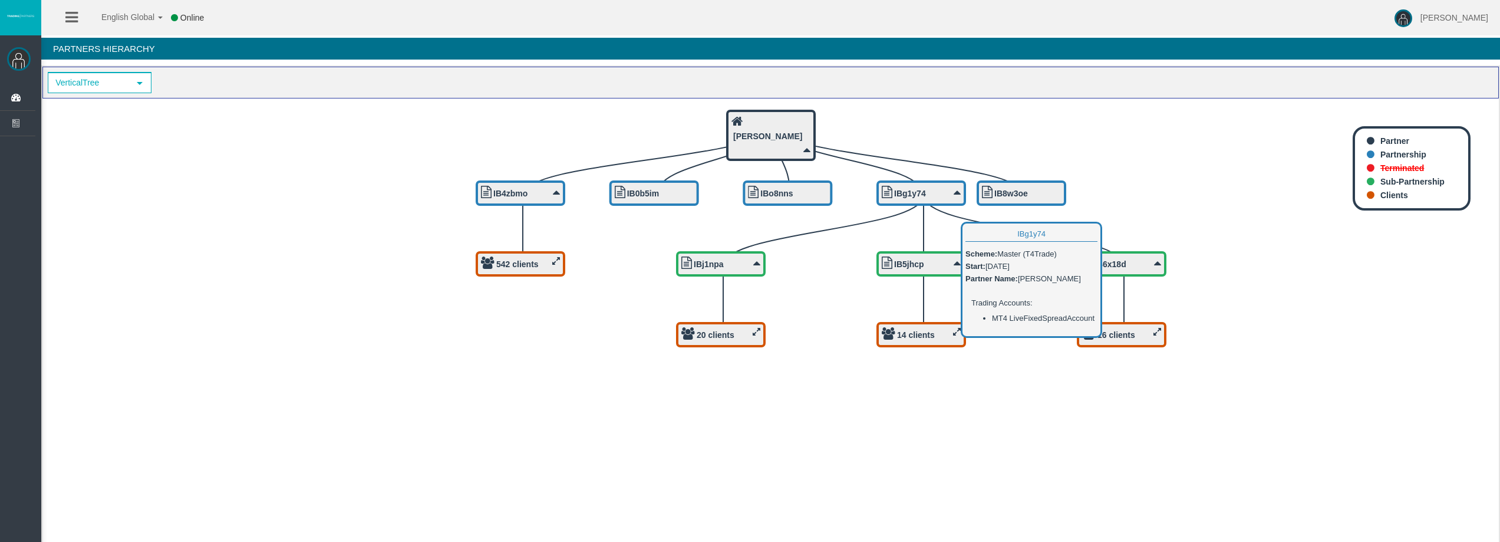
click at [914, 190] on b "IBg1y74" at bounding box center [910, 193] width 32 height 9
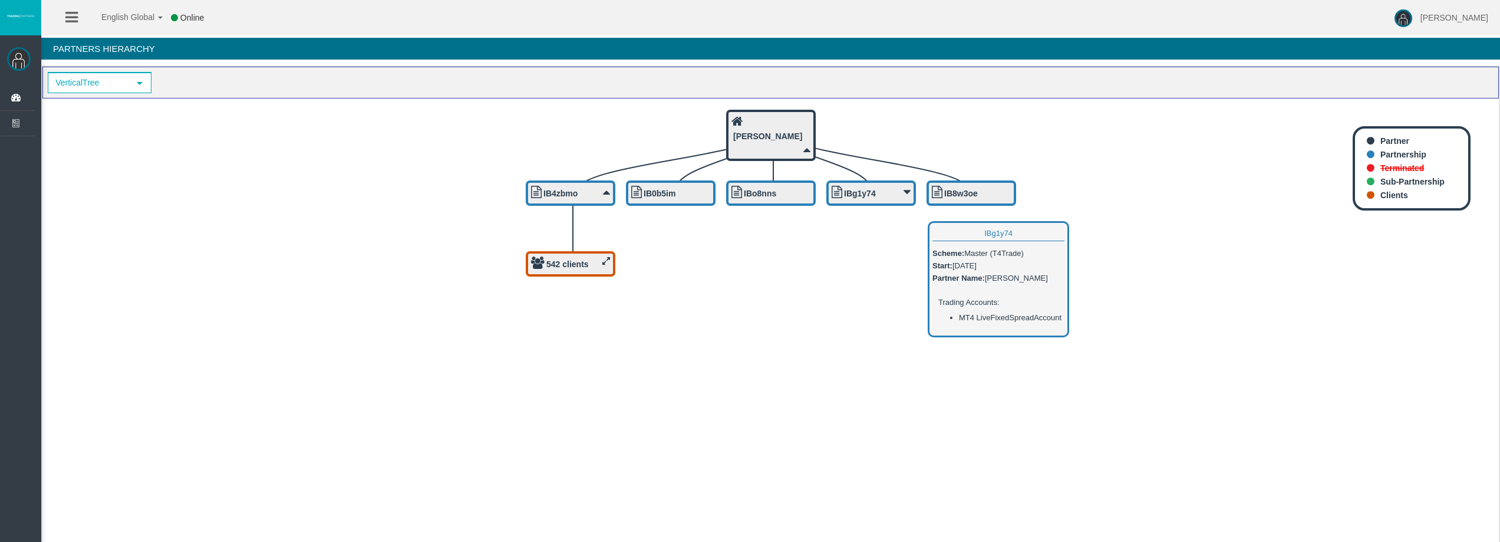
click at [881, 189] on div "IBg1y74" at bounding box center [871, 193] width 79 height 15
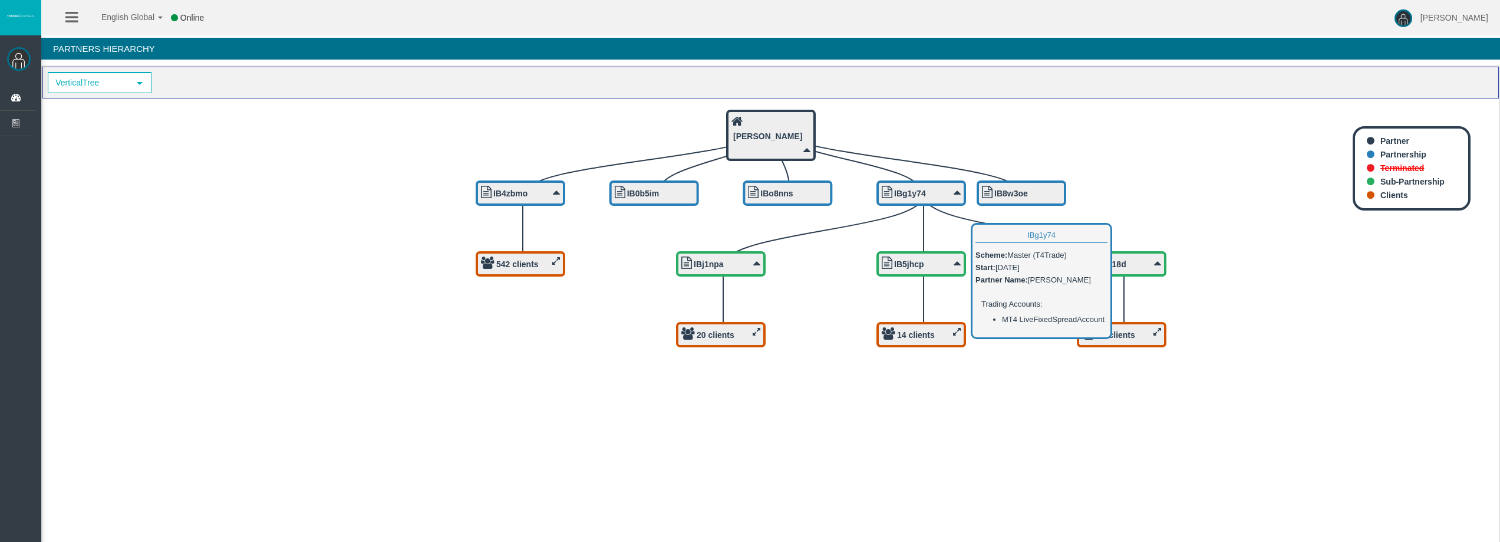
drag, startPoint x: 924, startPoint y: 191, endPoint x: 951, endPoint y: 156, distance: 44.9
click at [961, 143] on icon "IB8w3oe IBg1y74 IBo8nns IB0b5im 542 clients IB4zbmo Harley Dean 16 clients IB6x…" at bounding box center [770, 322] width 1456 height 448
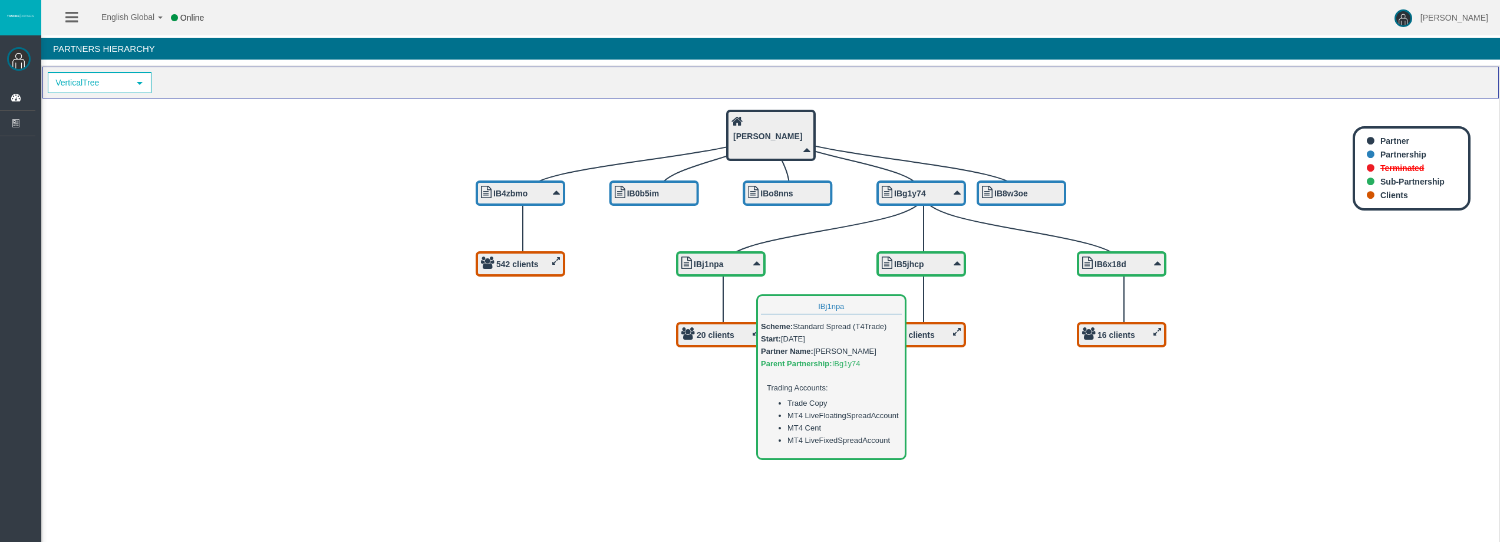
click at [709, 262] on b "IBj1npa" at bounding box center [709, 263] width 30 height 9
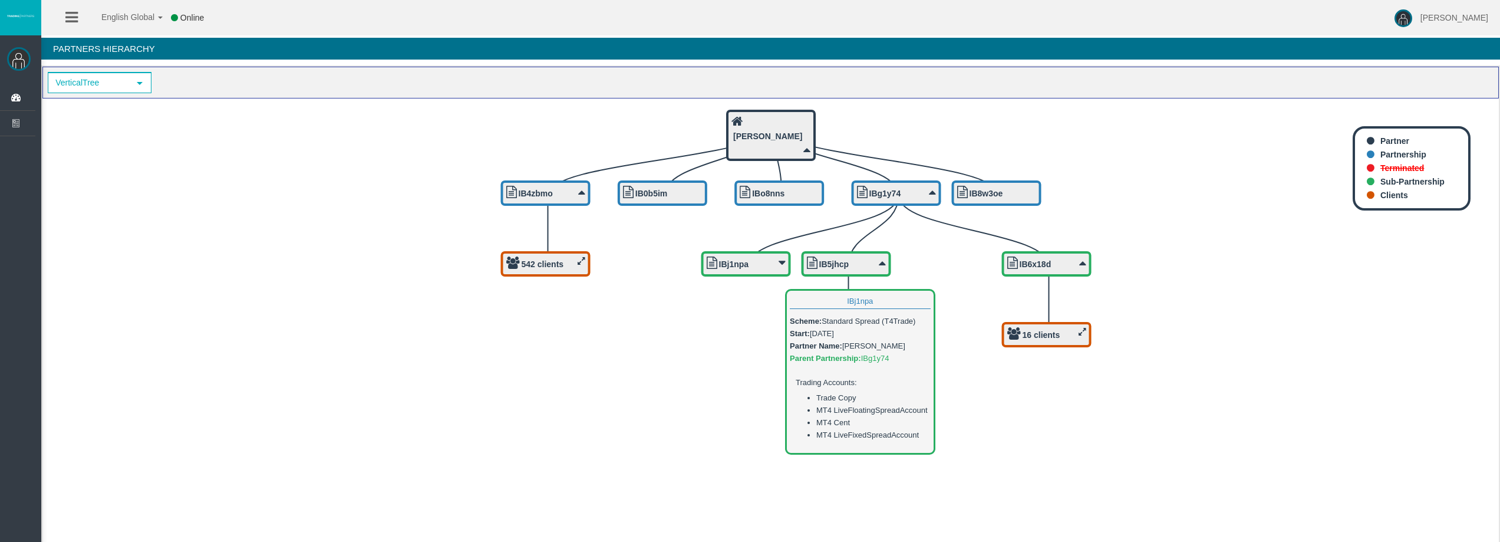
click at [738, 257] on div "IBj1npa" at bounding box center [746, 263] width 79 height 15
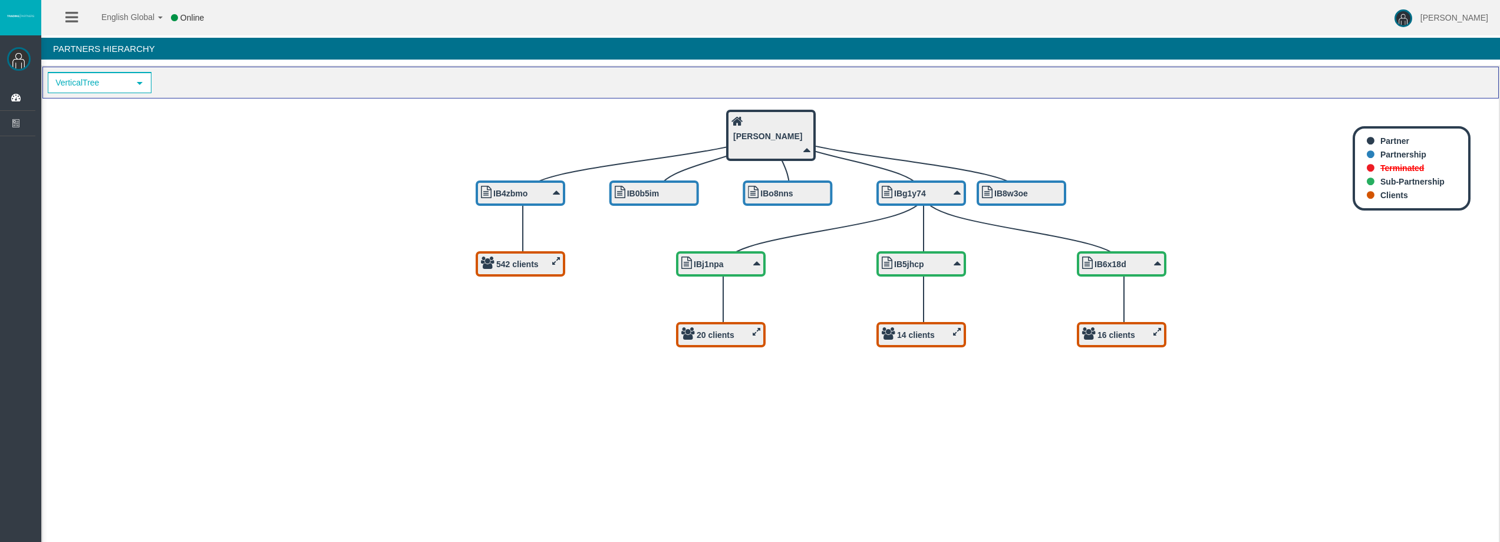
click at [75, 13] on icon at bounding box center [71, 17] width 12 height 15
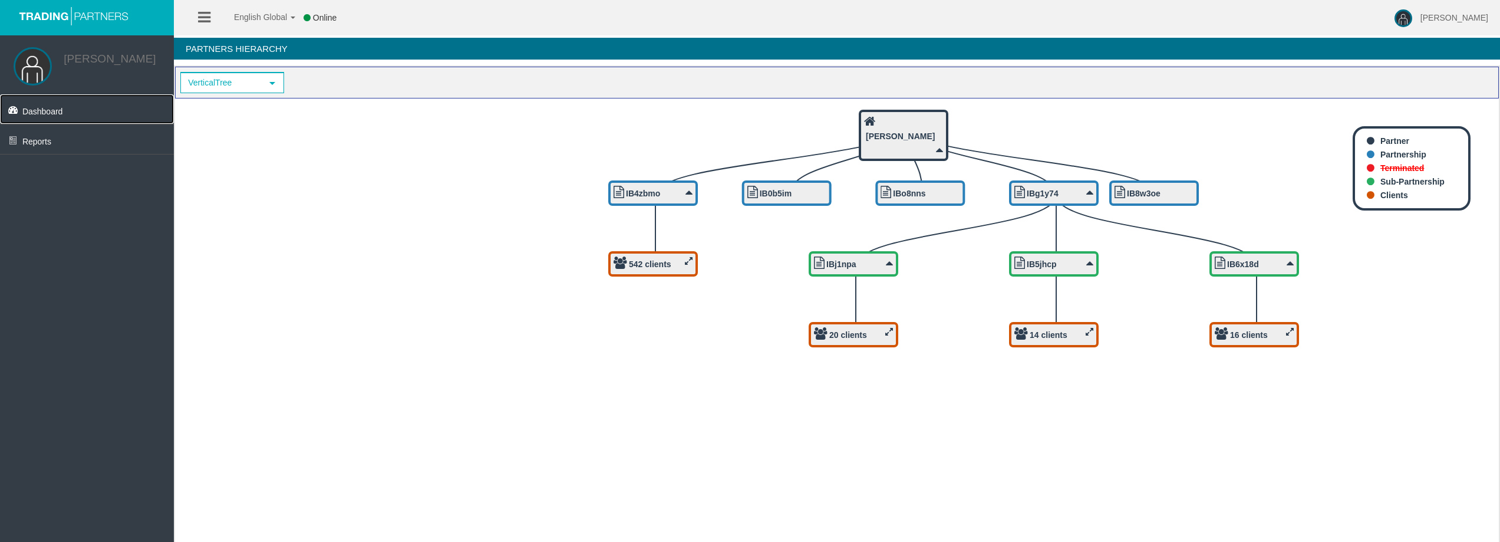
click at [44, 104] on link "Dashboard" at bounding box center [87, 108] width 174 height 29
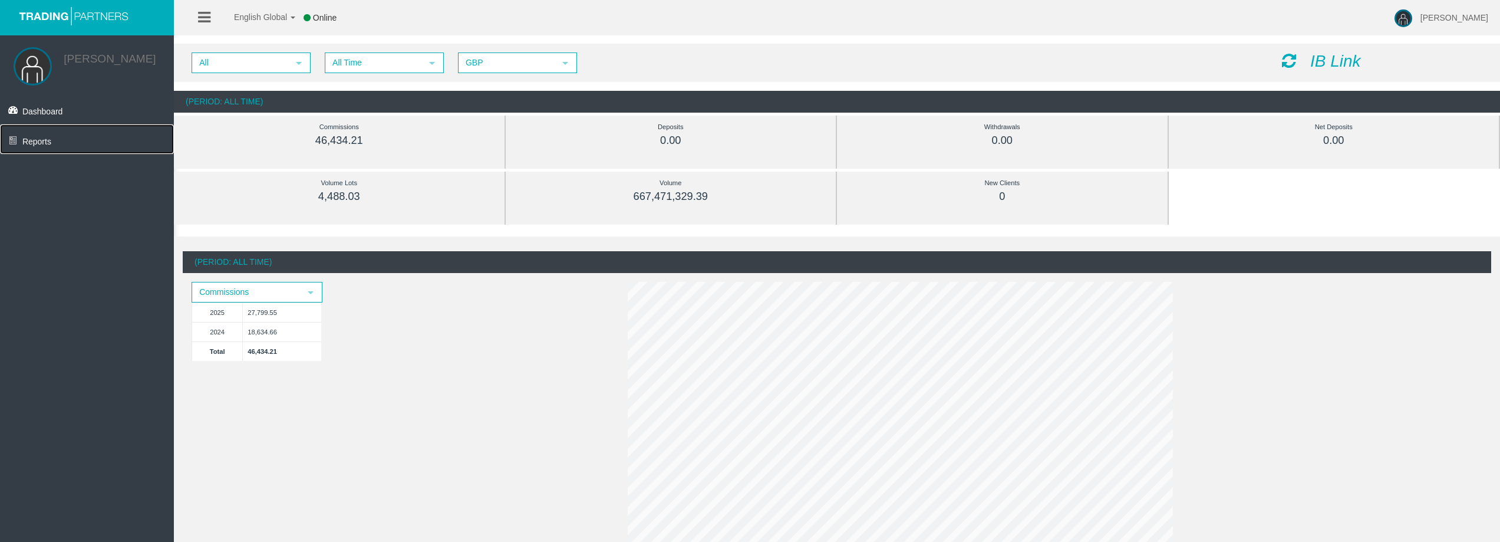
click at [47, 142] on span "Reports" at bounding box center [36, 141] width 29 height 9
click at [199, 17] on icon at bounding box center [204, 17] width 12 height 15
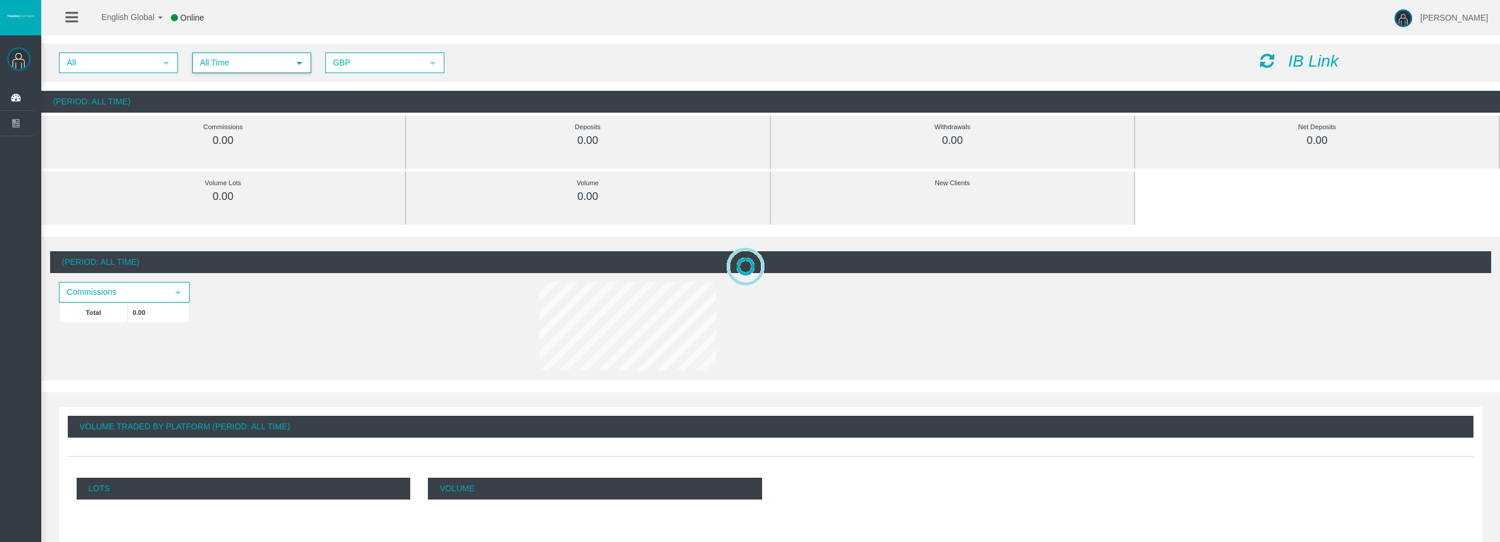
click at [269, 60] on span "All Time" at bounding box center [240, 63] width 95 height 18
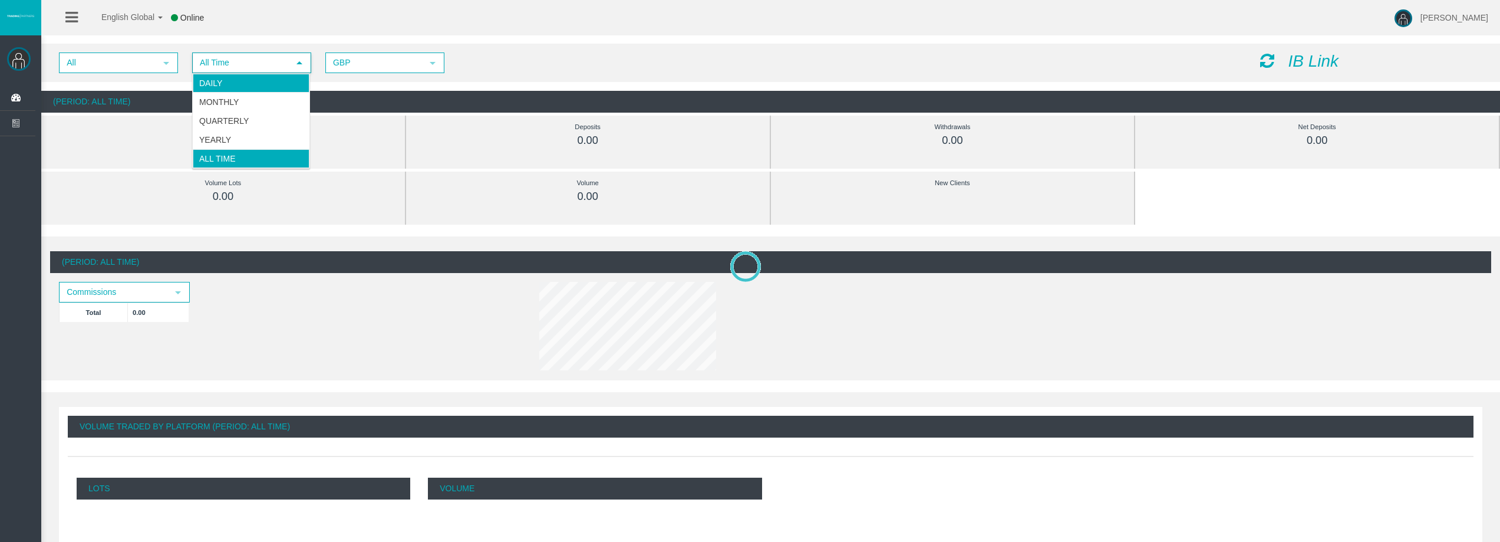
click at [233, 83] on li "Daily" at bounding box center [251, 83] width 117 height 19
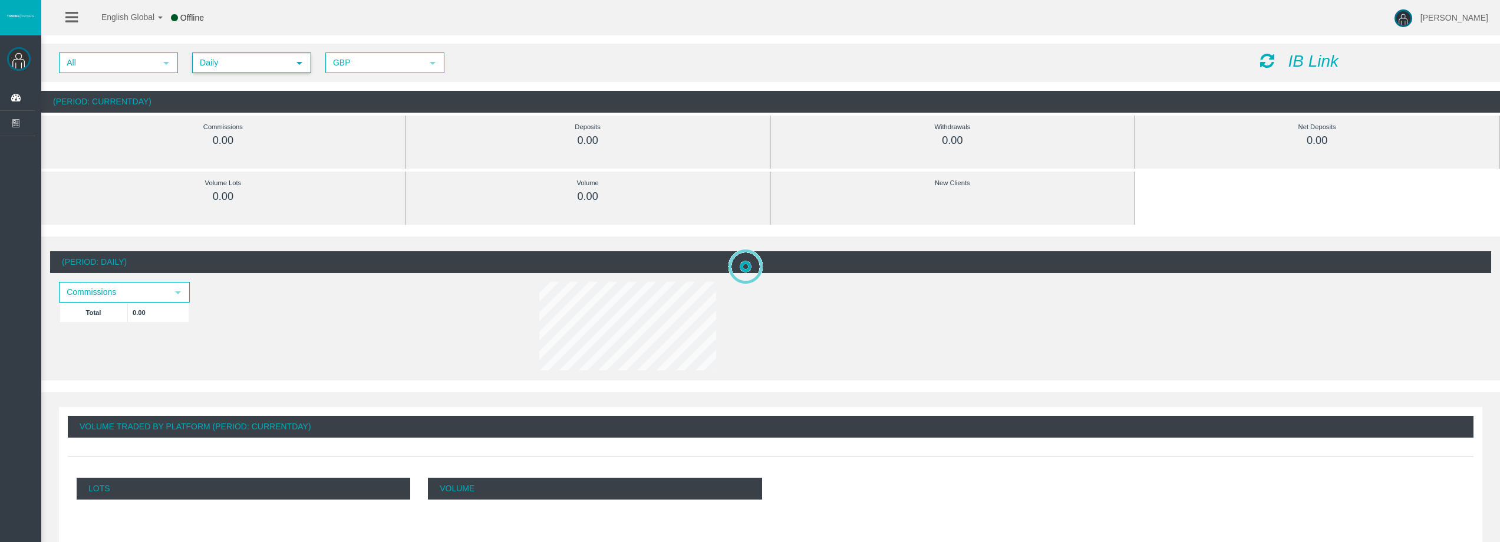
click at [1277, 58] on div "IB Link" at bounding box center [1371, 61] width 240 height 18
click at [1263, 56] on icon at bounding box center [1267, 60] width 14 height 17
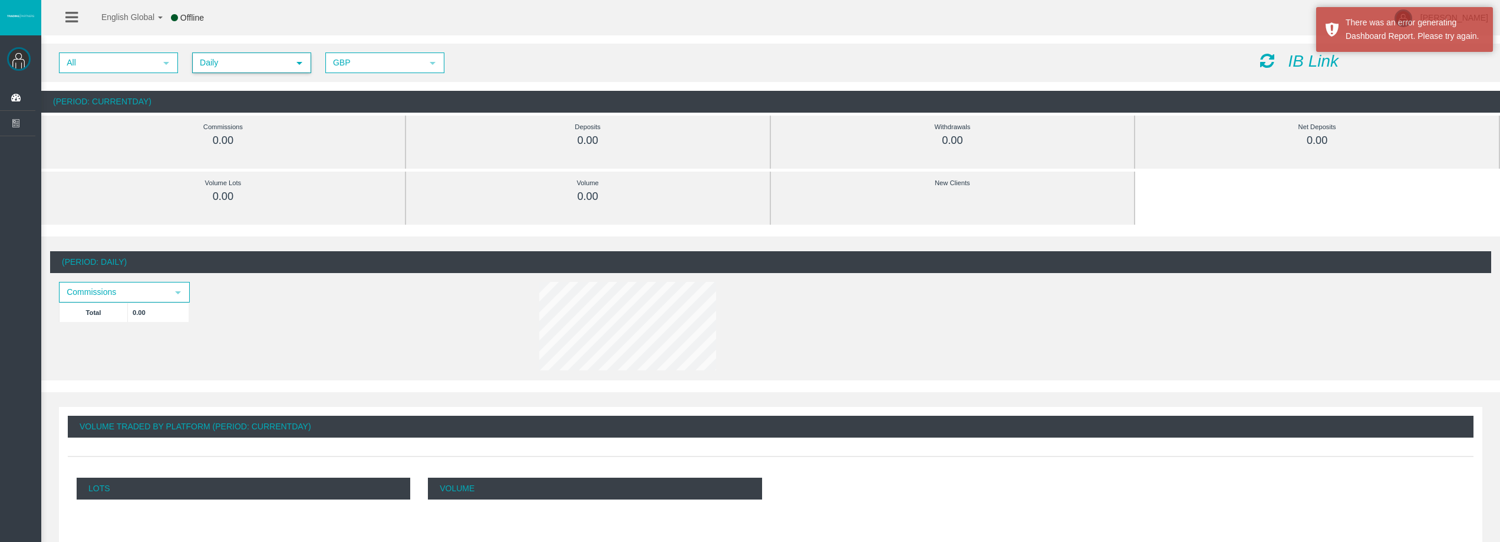
click at [255, 56] on span "Daily" at bounding box center [240, 63] width 95 height 18
click at [249, 103] on li "Monthly" at bounding box center [251, 102] width 117 height 19
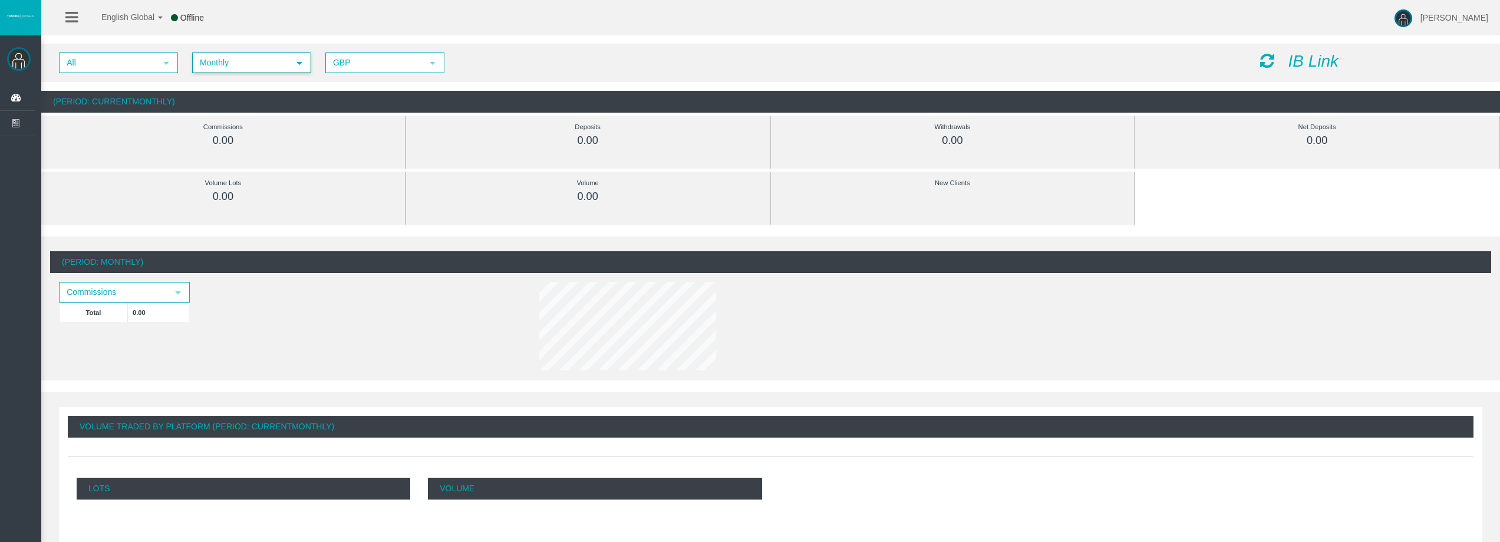
click at [1271, 59] on icon at bounding box center [1267, 60] width 14 height 17
click at [1264, 65] on icon at bounding box center [1267, 60] width 14 height 17
click at [69, 20] on icon at bounding box center [71, 17] width 12 height 15
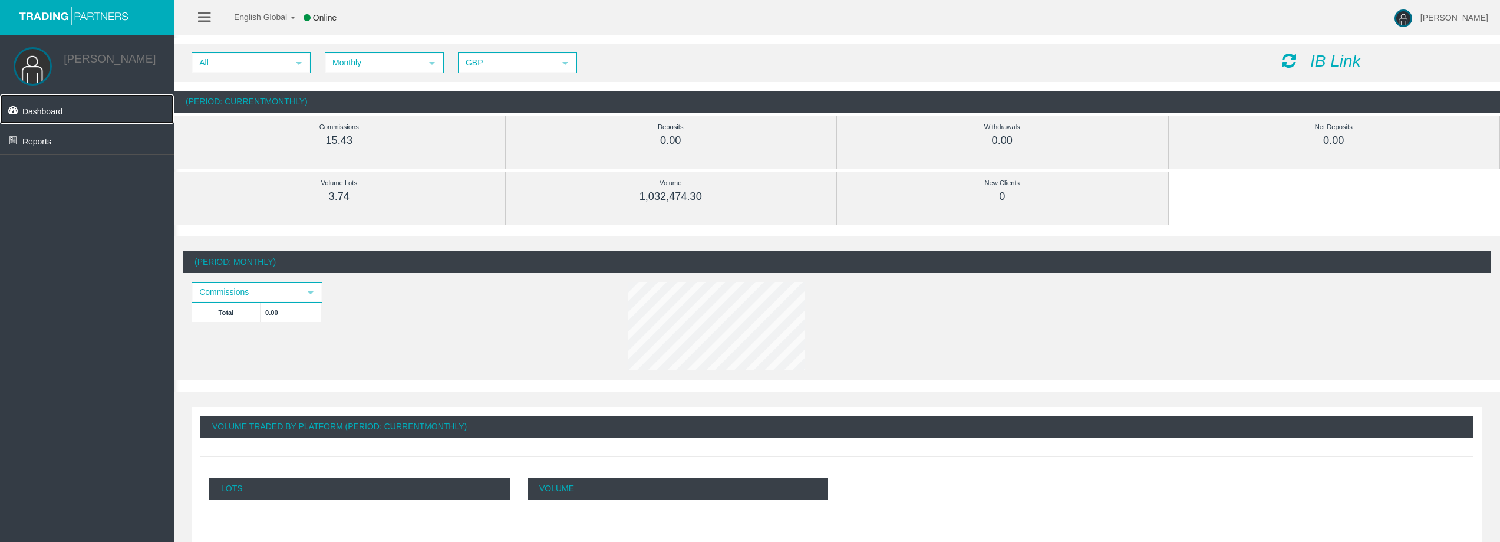
click at [35, 113] on span "Dashboard" at bounding box center [42, 111] width 41 height 9
click at [45, 145] on span "Reports" at bounding box center [36, 141] width 29 height 9
click at [79, 182] on link "Clients List" at bounding box center [94, 186] width 159 height 21
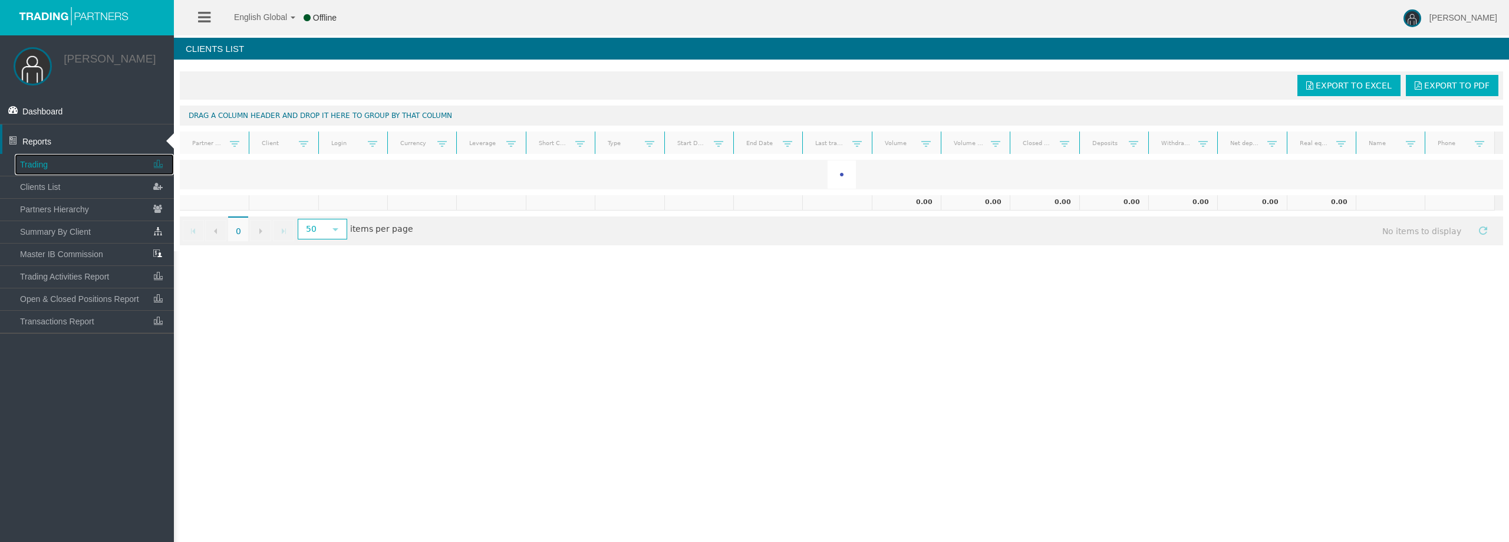
click at [34, 159] on link "Trading" at bounding box center [94, 164] width 159 height 21
click at [540, 287] on div "English Global 简体中文 English Global 日本語 한국어 Offline [PERSON_NAME] Help Log Out […" at bounding box center [754, 271] width 1509 height 542
click at [430, 90] on span "Daily" at bounding box center [445, 85] width 80 height 18
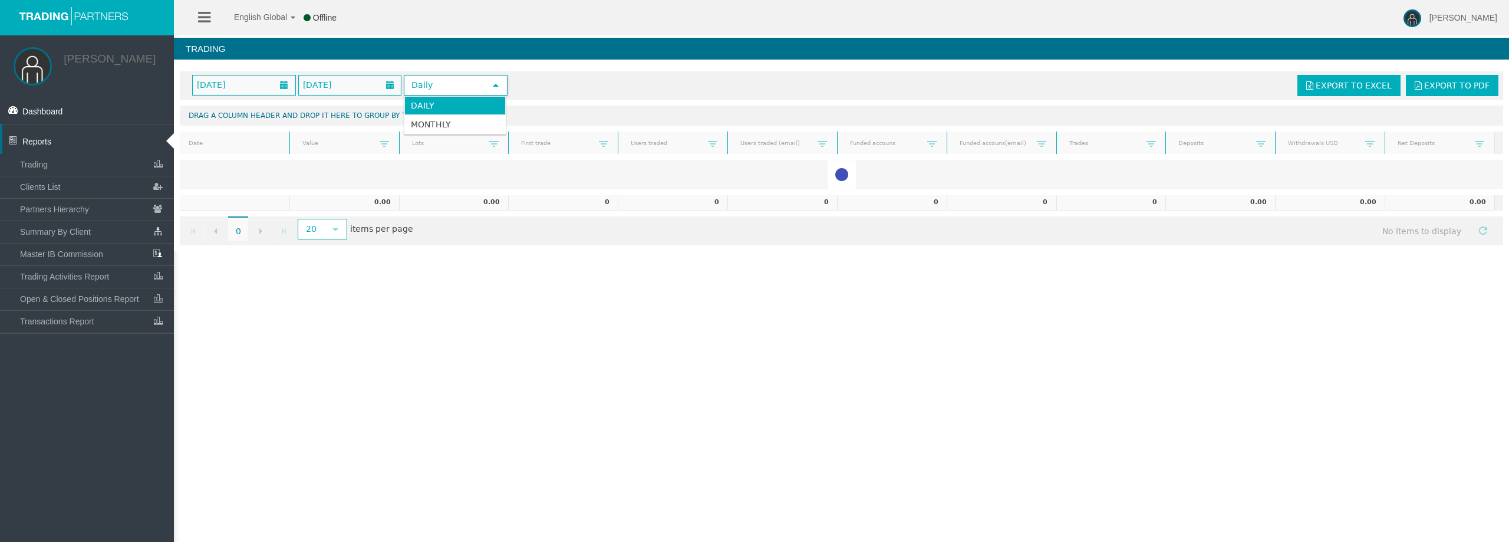
click at [428, 101] on li "Daily" at bounding box center [454, 105] width 101 height 19
click at [266, 88] on span "[DATE]" at bounding box center [244, 84] width 103 height 19
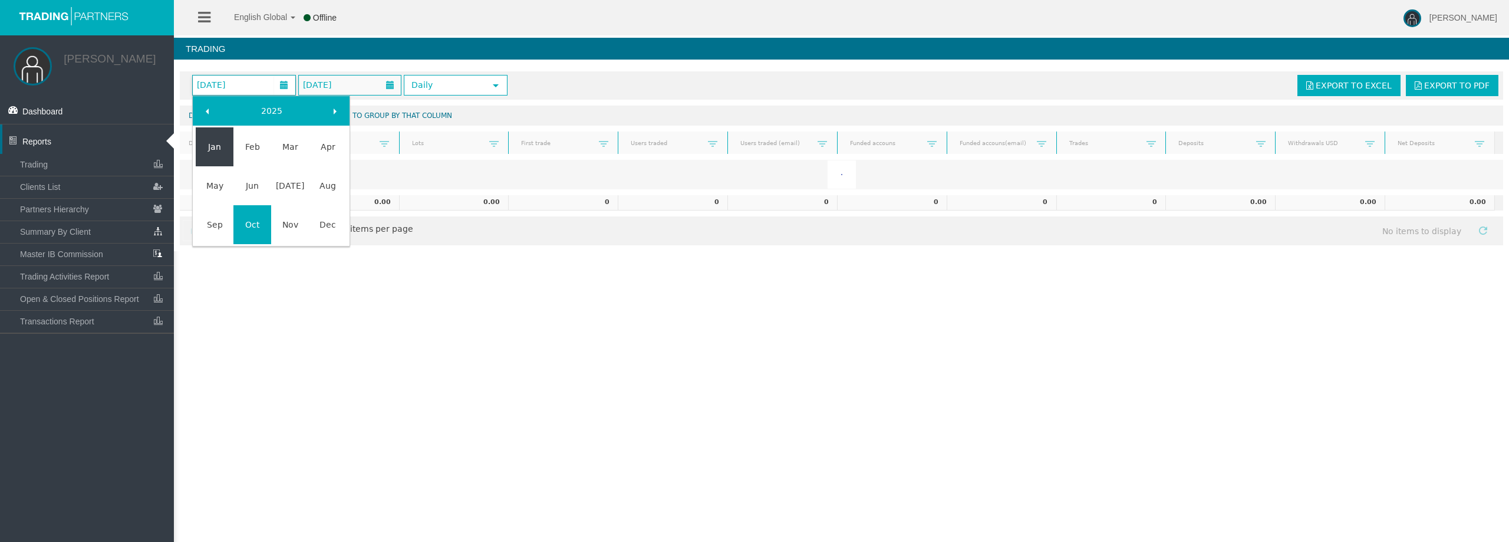
click at [219, 140] on link "Jan" at bounding box center [215, 146] width 38 height 21
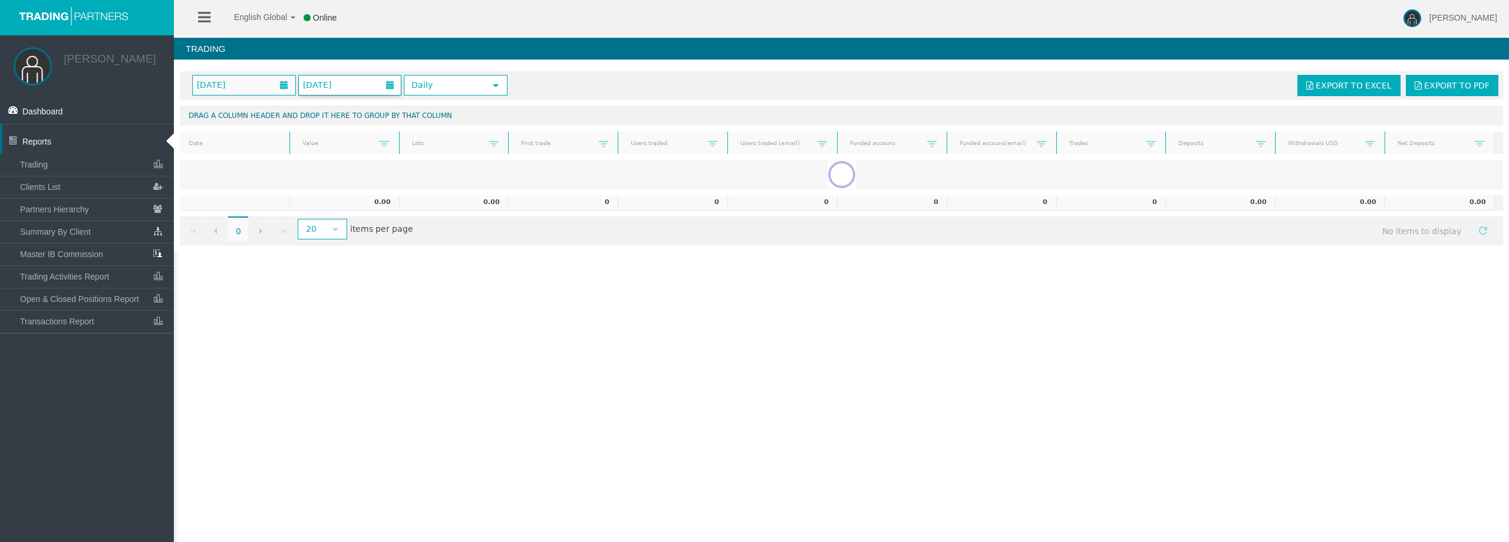
click at [412, 83] on span "Daily" at bounding box center [445, 85] width 80 height 18
click at [437, 116] on li "Monthly" at bounding box center [454, 124] width 101 height 19
click at [61, 110] on span "Dashboard" at bounding box center [42, 111] width 41 height 9
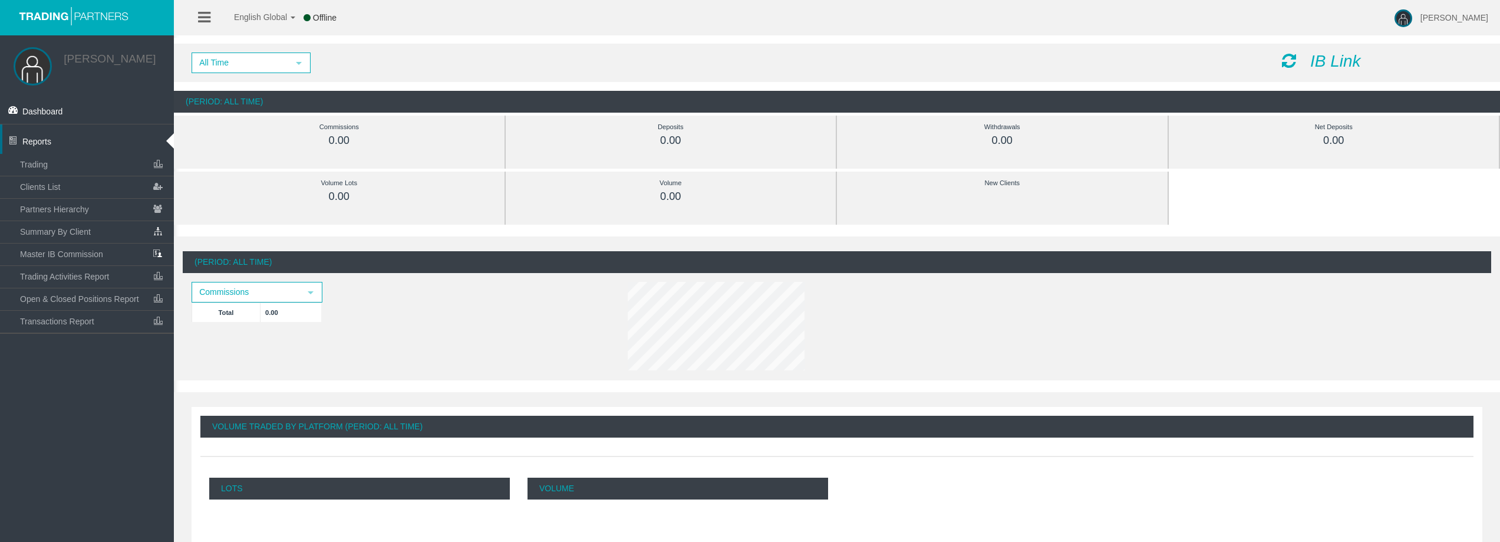
click at [224, 51] on div "All Time select 5 IB Link" at bounding box center [837, 63] width 1326 height 38
click at [229, 59] on span "All Time" at bounding box center [240, 63] width 95 height 18
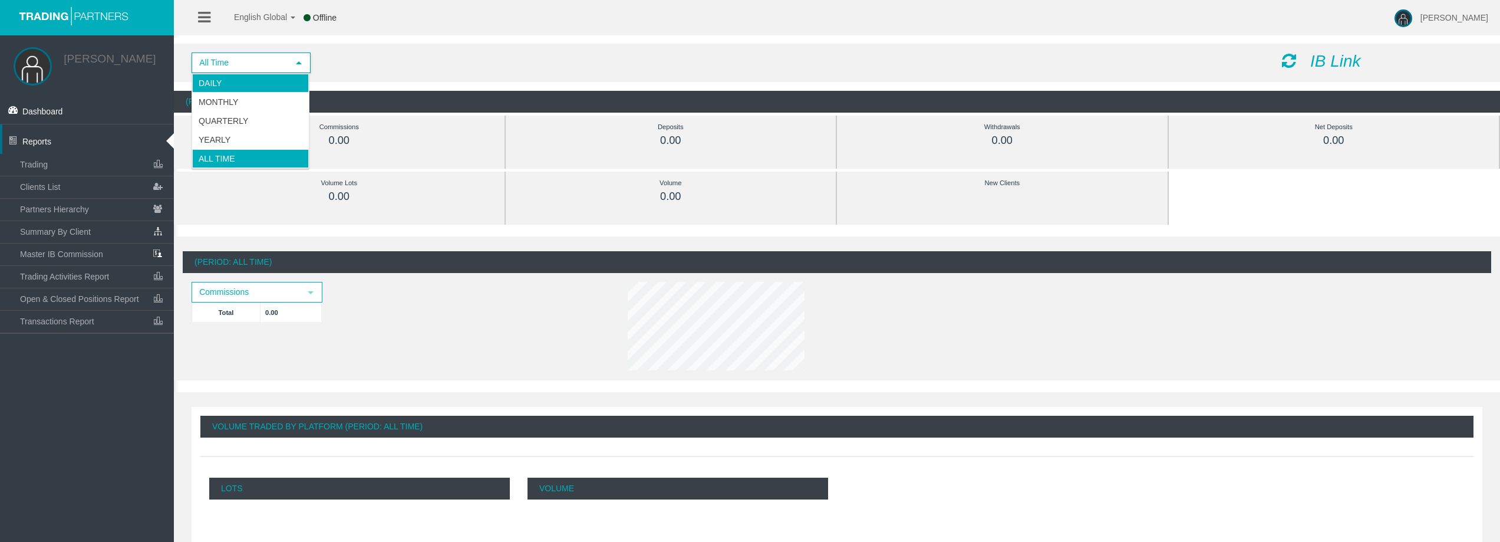
click at [238, 80] on li "Daily" at bounding box center [250, 83] width 117 height 19
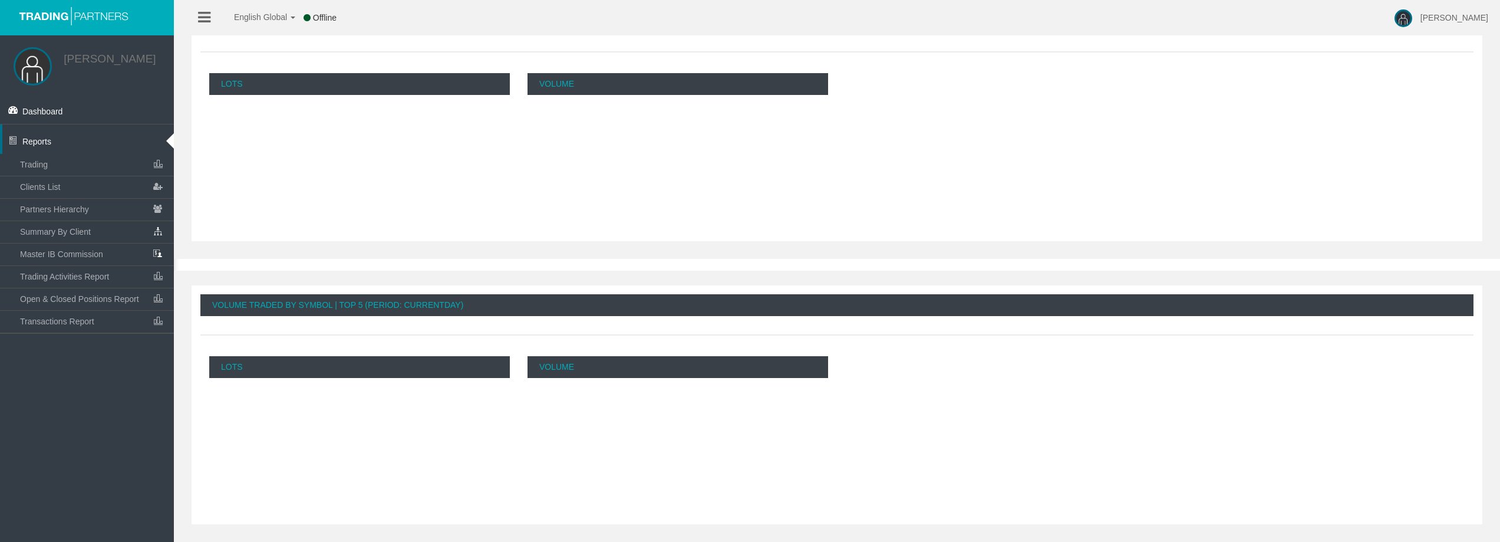
scroll to position [345, 0]
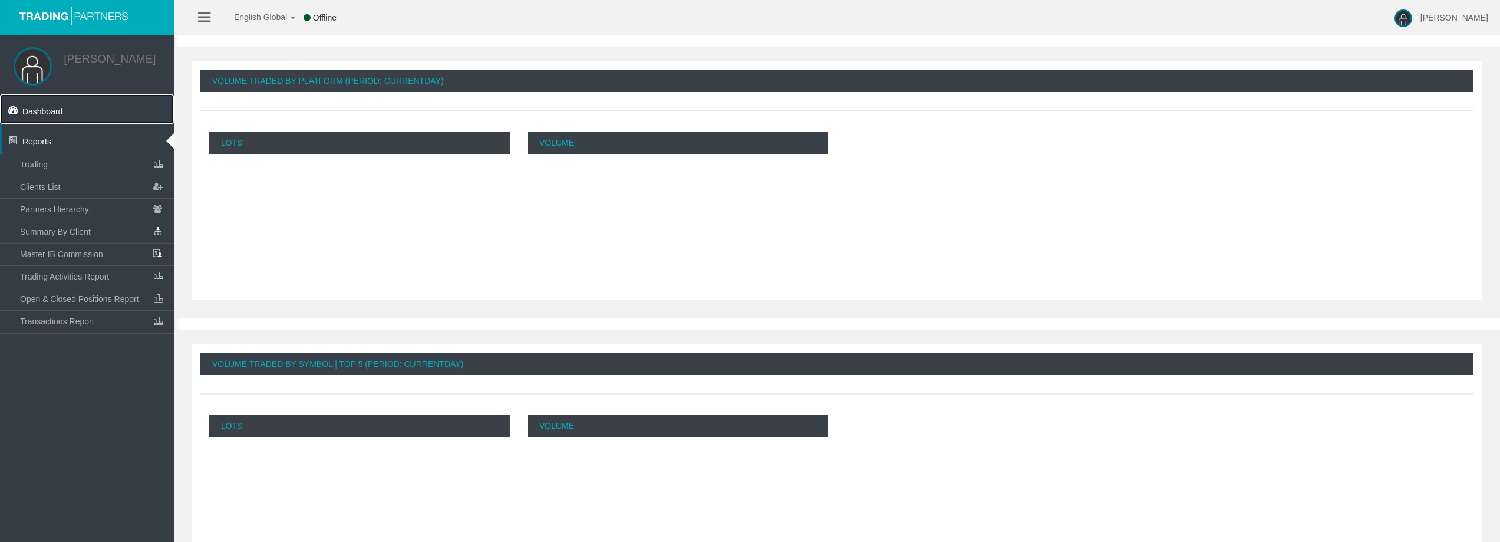
click at [72, 105] on link "Dashboard" at bounding box center [87, 108] width 174 height 29
click at [72, 223] on link "Summary By Client" at bounding box center [94, 231] width 159 height 21
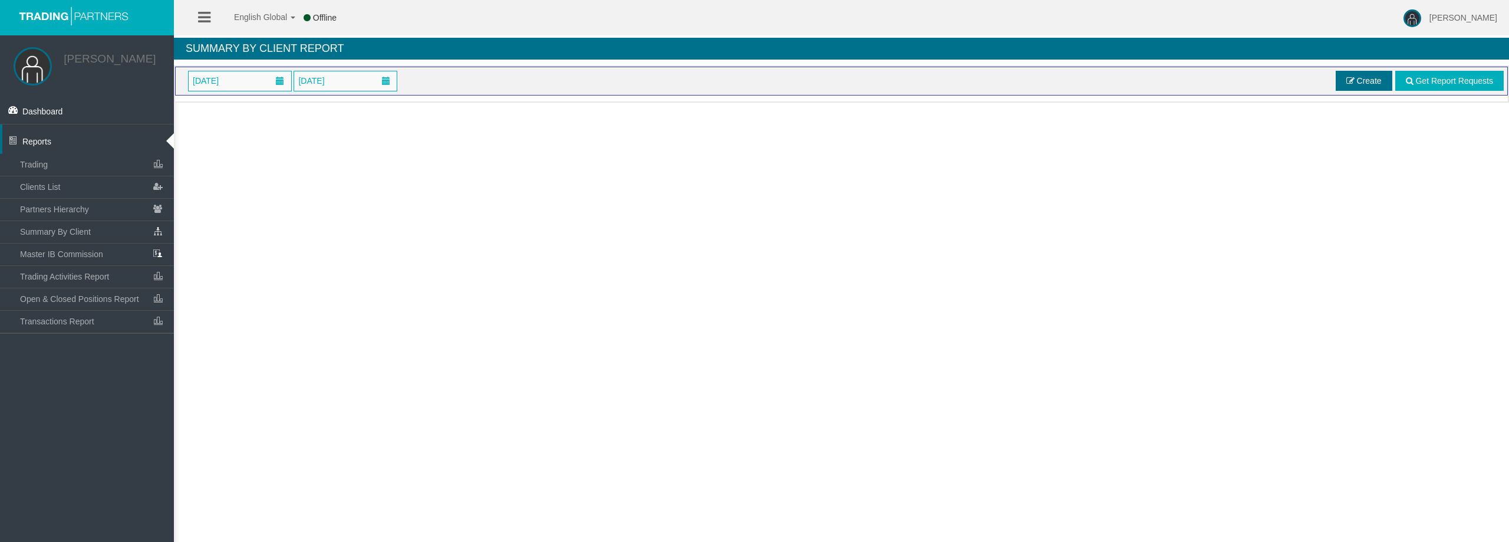
click at [1369, 87] on link "Create" at bounding box center [1364, 81] width 57 height 20
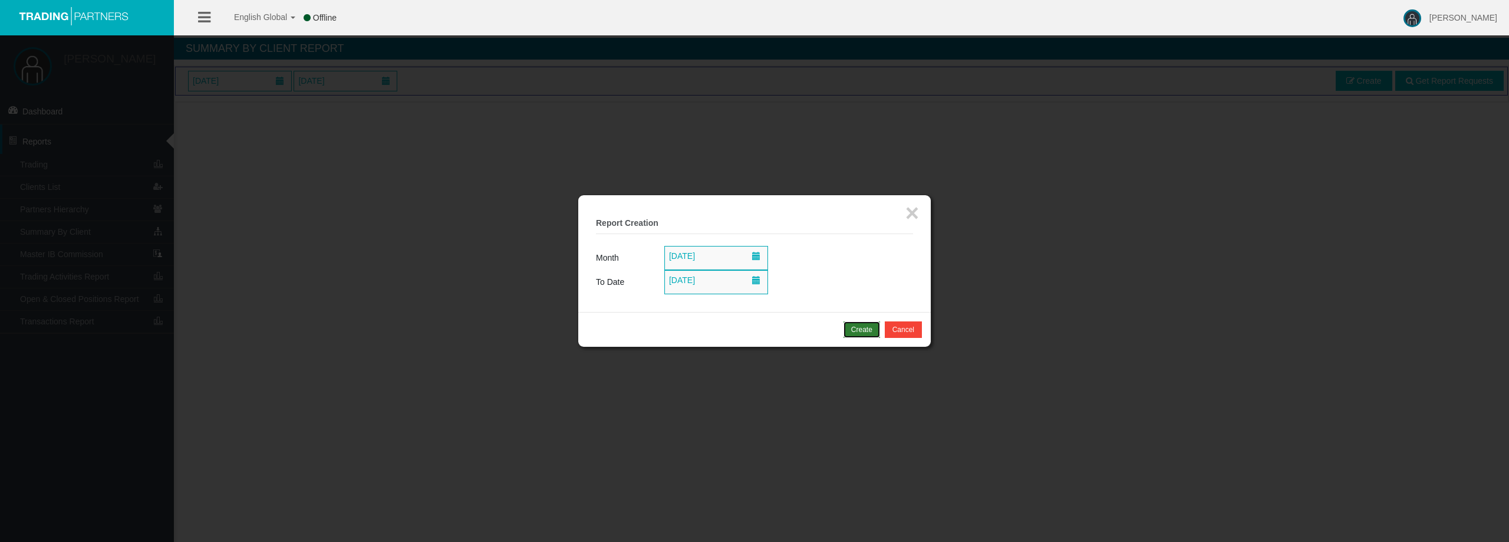
click at [848, 328] on button "Create" at bounding box center [861, 329] width 37 height 17
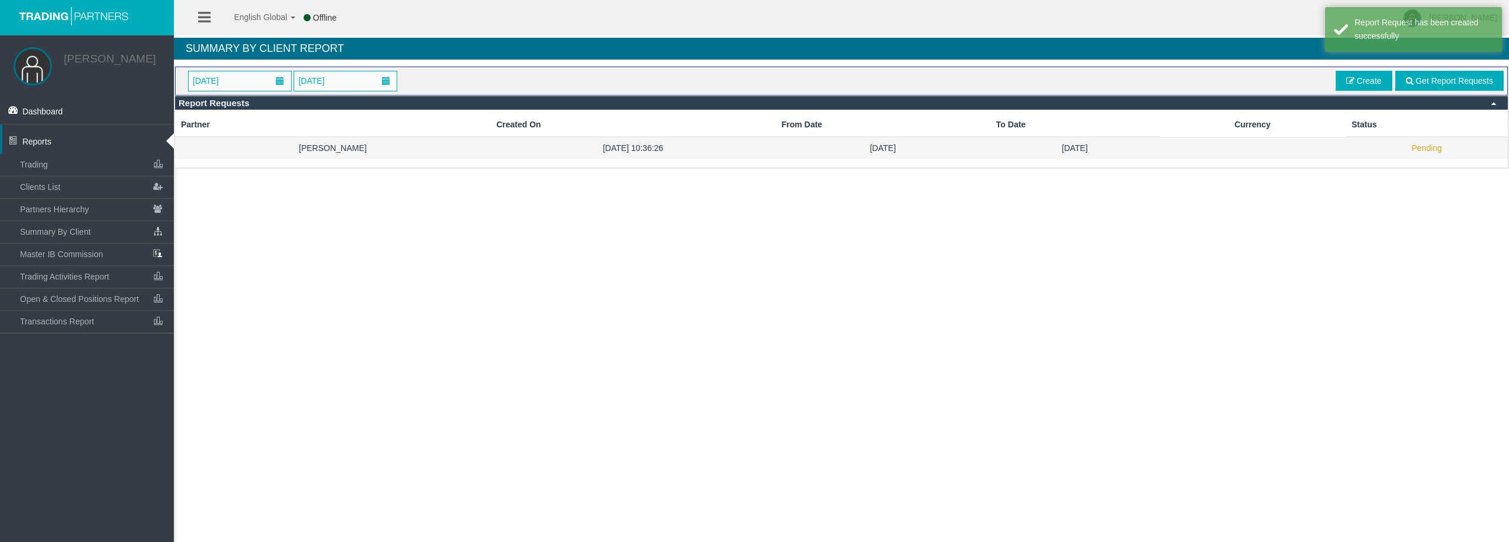
click at [776, 147] on td "[DATE]" at bounding box center [883, 148] width 215 height 22
click at [709, 151] on td "14/10/2025 10:36:26" at bounding box center [620, 148] width 277 height 22
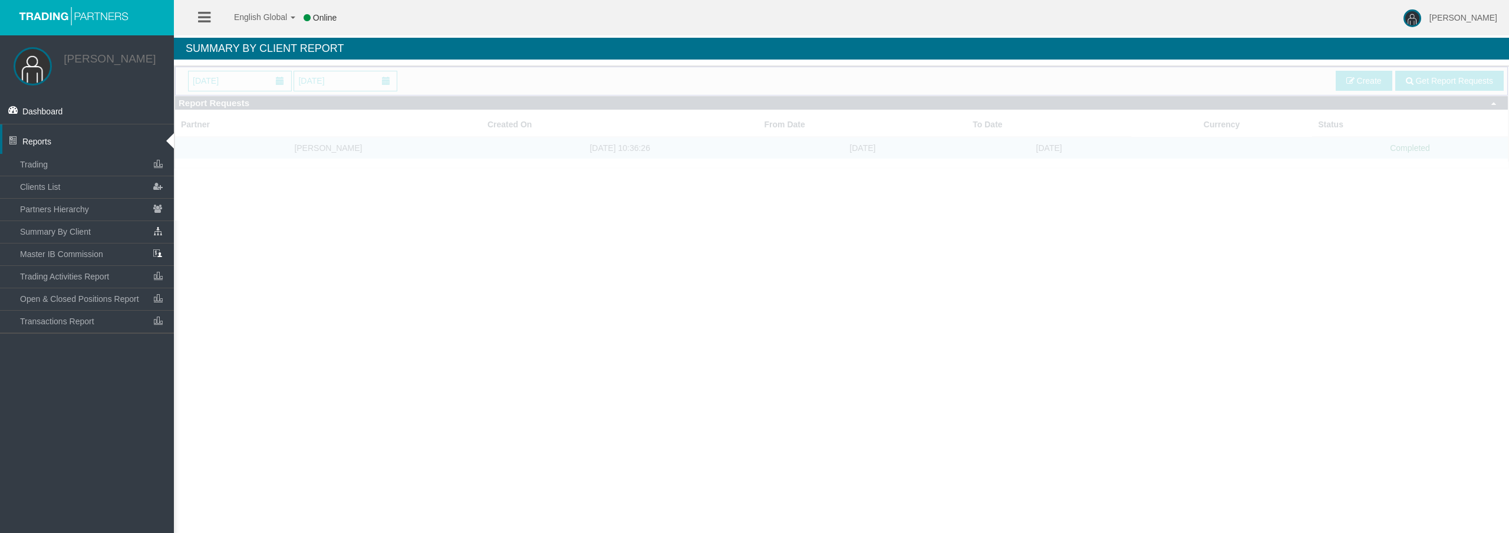
click at [322, 114] on div at bounding box center [842, 119] width 1335 height 104
click at [312, 159] on div at bounding box center [842, 119] width 1335 height 104
click at [74, 116] on link "Dashboard" at bounding box center [87, 108] width 174 height 29
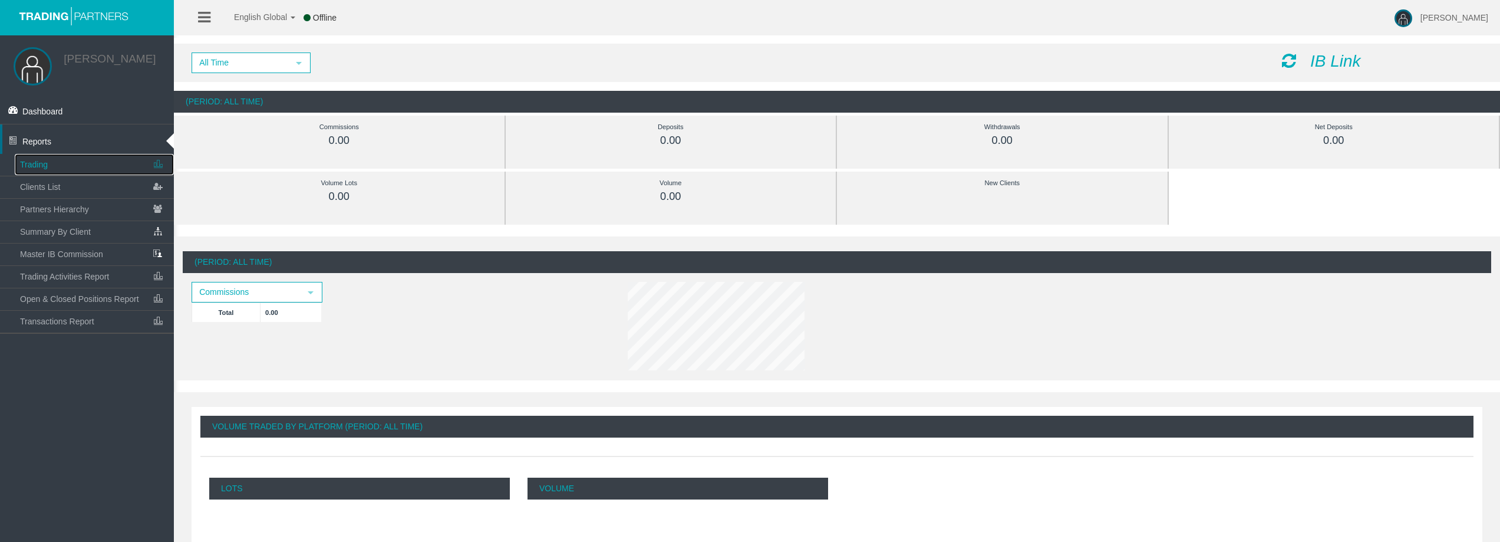
click at [75, 166] on link "Trading" at bounding box center [94, 164] width 159 height 21
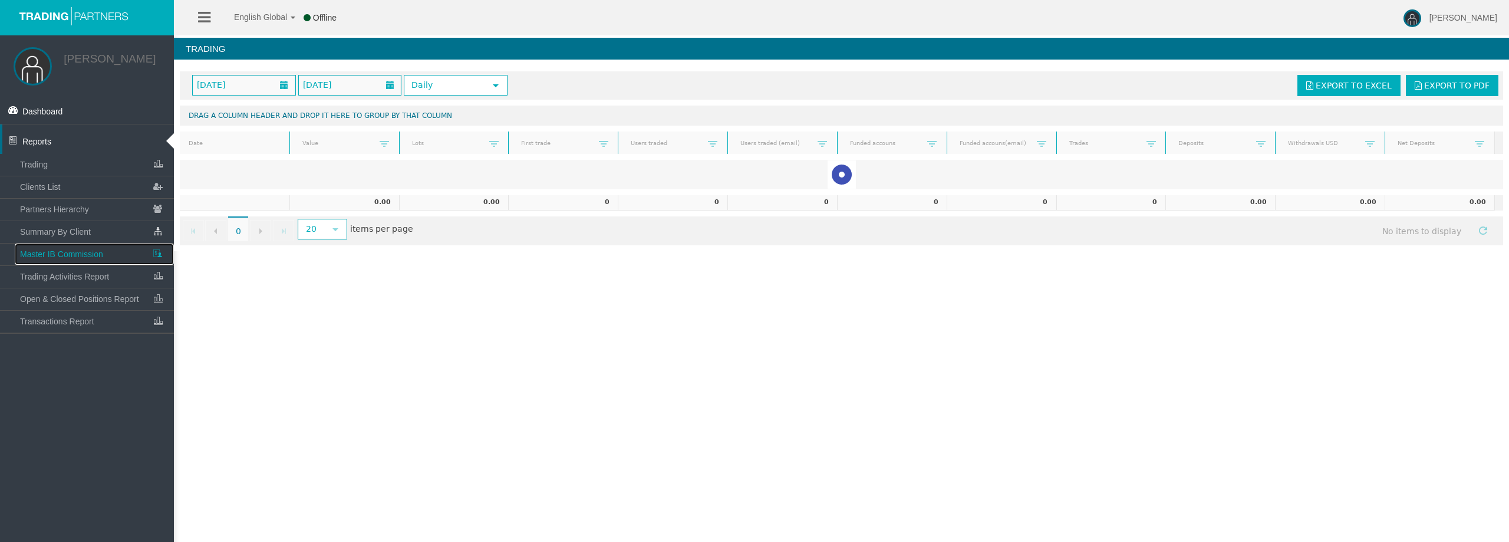
click at [77, 255] on span "Master IB Commission" at bounding box center [61, 253] width 83 height 9
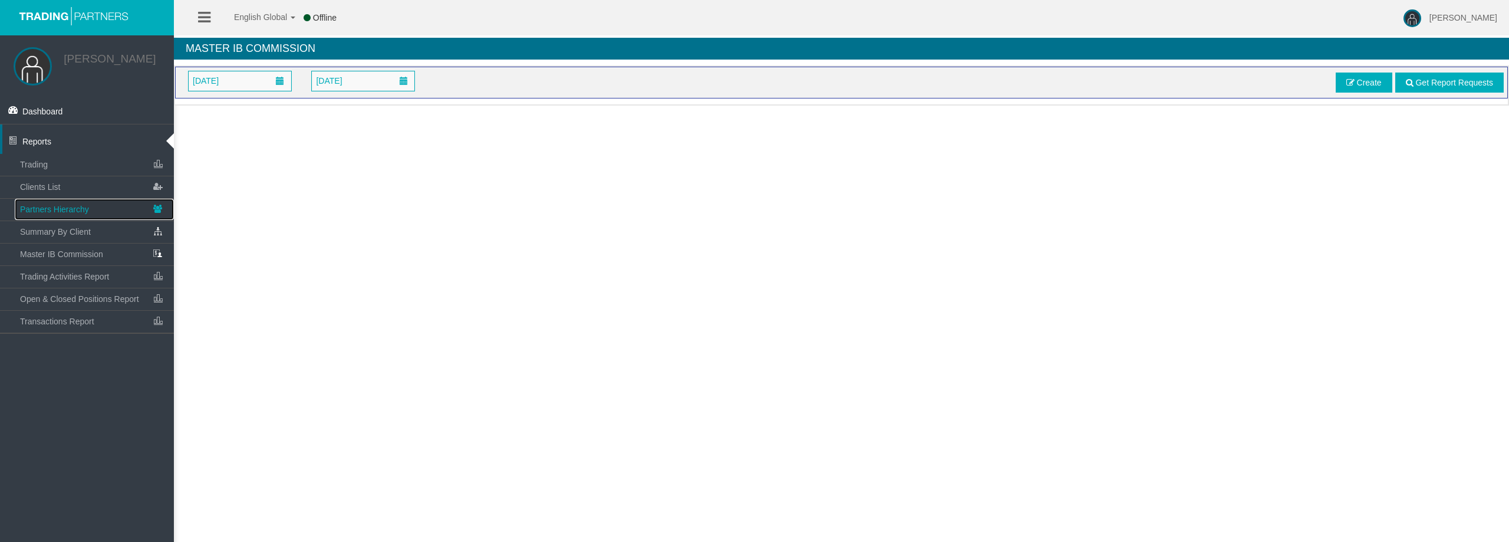
click at [74, 215] on link "Partners Hierarchy" at bounding box center [94, 209] width 159 height 21
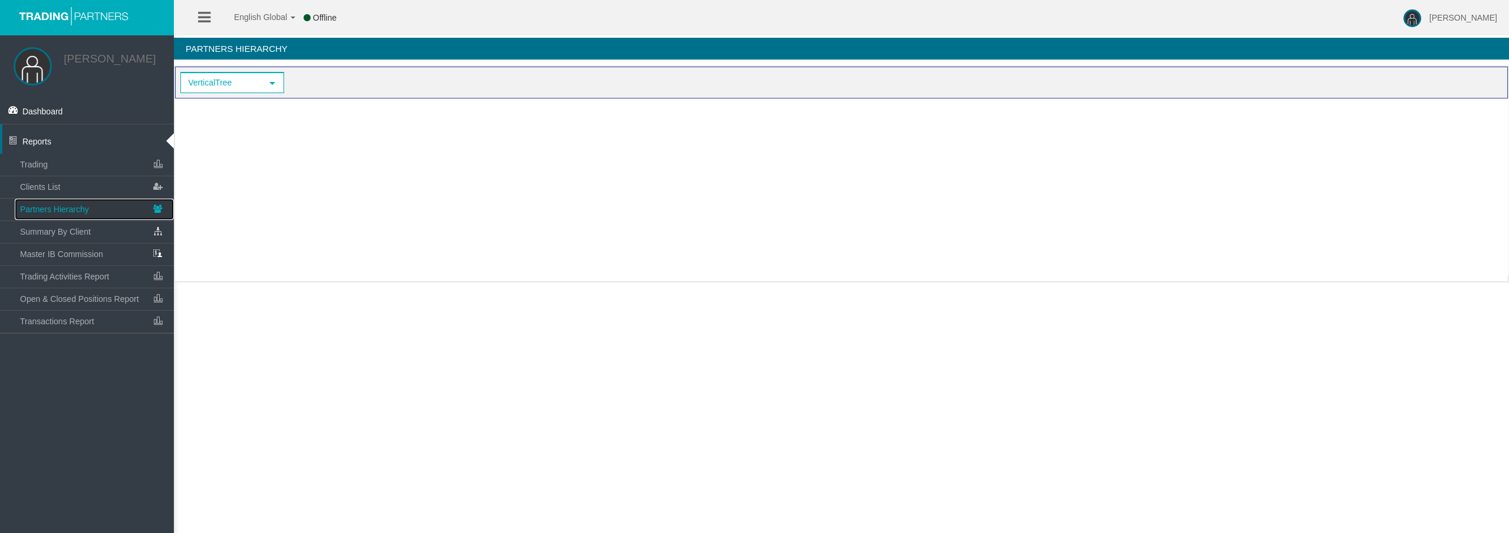
click at [93, 205] on link "Partners Hierarchy" at bounding box center [94, 209] width 159 height 21
click at [228, 91] on span "VerticalTree" at bounding box center [222, 83] width 80 height 18
click at [214, 126] on div at bounding box center [842, 186] width 1335 height 177
click at [333, 18] on span "Offline" at bounding box center [325, 17] width 24 height 9
click at [493, 235] on div at bounding box center [842, 186] width 1335 height 177
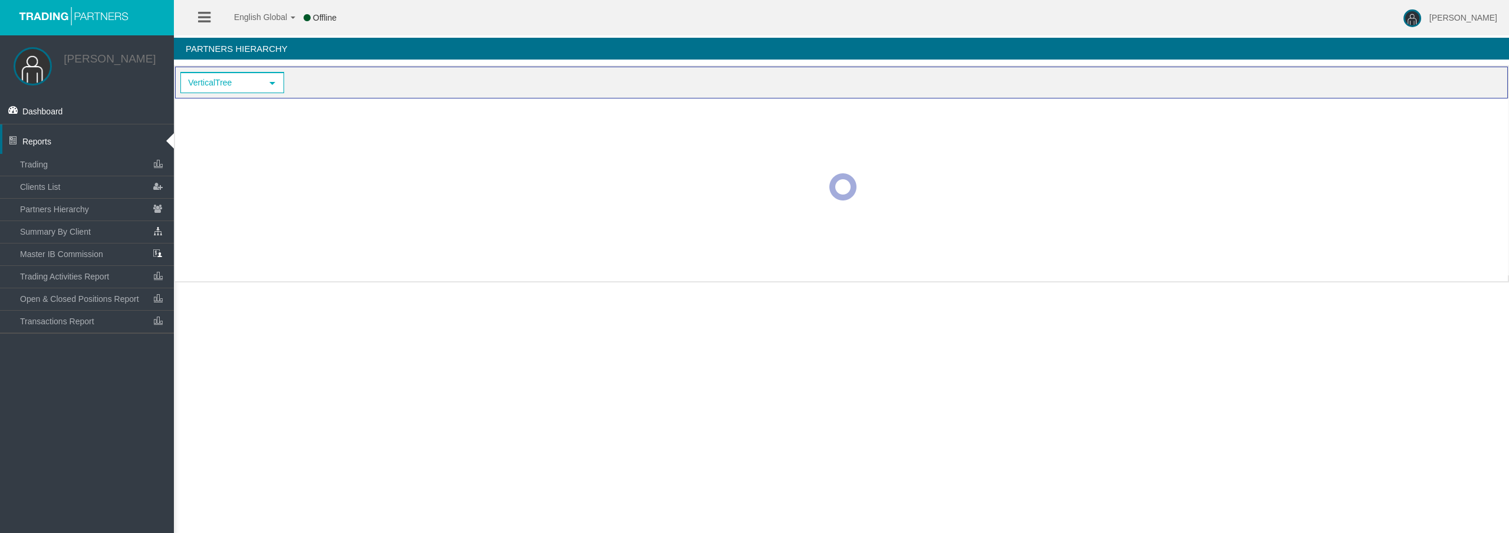
click at [492, 233] on div at bounding box center [842, 186] width 1335 height 177
drag, startPoint x: 492, startPoint y: 233, endPoint x: 528, endPoint y: 234, distance: 36.0
click at [492, 233] on div at bounding box center [842, 186] width 1335 height 177
drag, startPoint x: 616, startPoint y: 205, endPoint x: 677, endPoint y: 176, distance: 67.8
drag, startPoint x: 677, startPoint y: 176, endPoint x: 388, endPoint y: 147, distance: 290.2
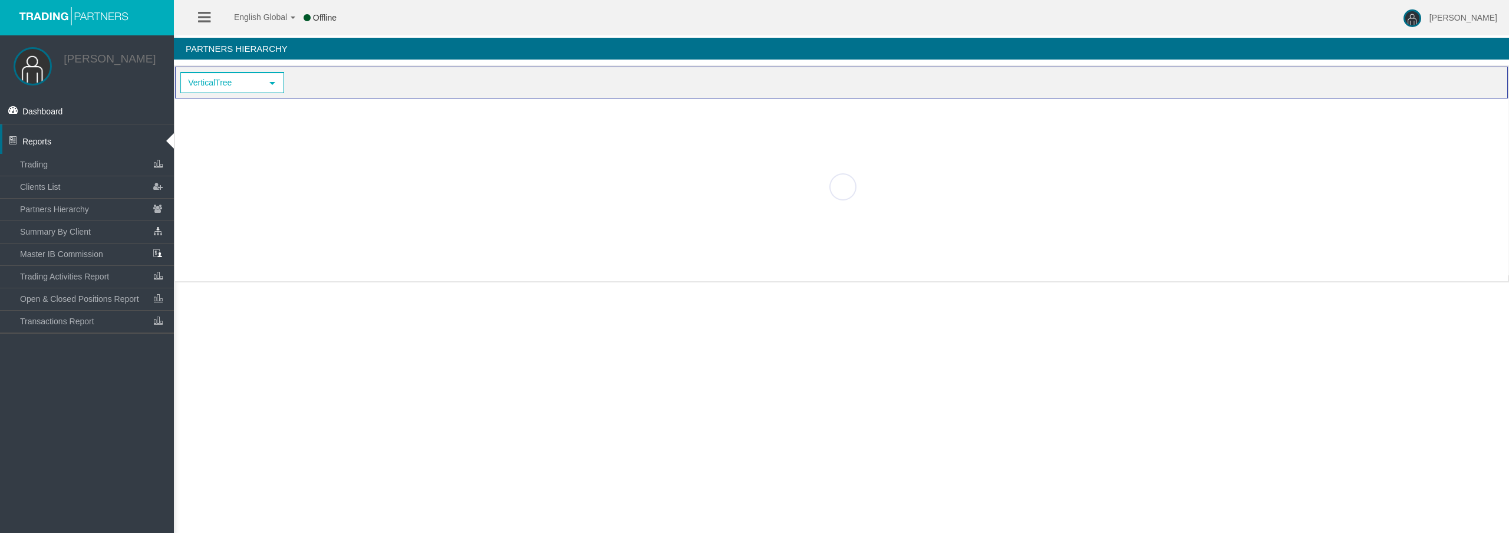
click at [383, 154] on div at bounding box center [842, 186] width 1335 height 177
click at [49, 163] on link "Trading" at bounding box center [94, 164] width 159 height 21
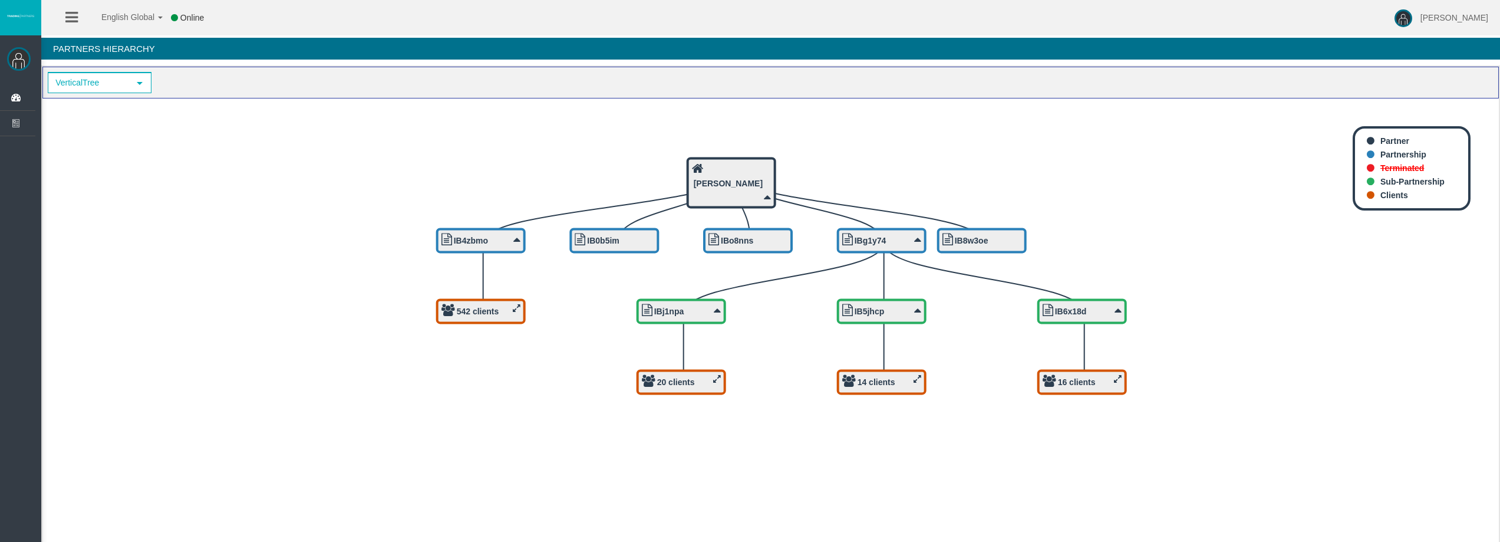
drag, startPoint x: 761, startPoint y: 269, endPoint x: 790, endPoint y: 329, distance: 65.9
click at [793, 329] on icon "IB8w3oe 16 clients IB6x18d 14 clients IB5jhcp 20 clients IBj1npa IBg1y74 IBo8nn…" at bounding box center [770, 322] width 1456 height 448
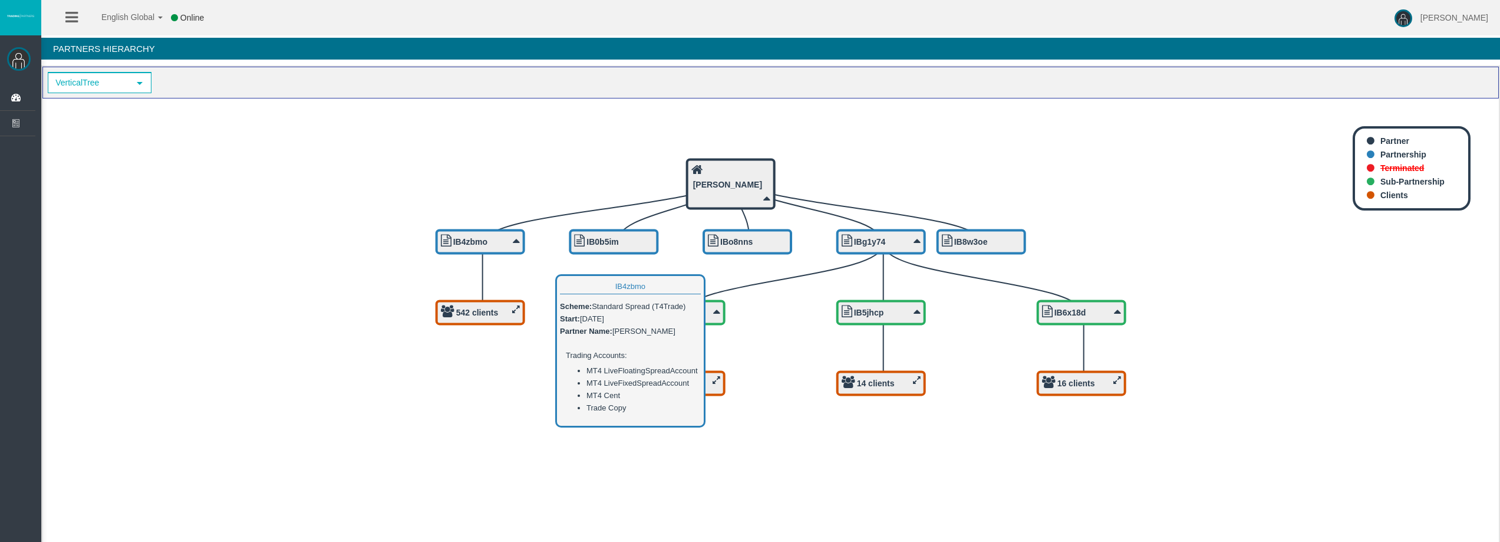
drag, startPoint x: 508, startPoint y: 242, endPoint x: 515, endPoint y: 187, distance: 55.3
click at [515, 187] on icon "IB8w3oe 16 clients IB6x18d 14 clients IB5jhcp 20 clients IBj1npa IBg1y74 IBo8nn…" at bounding box center [770, 322] width 1456 height 448
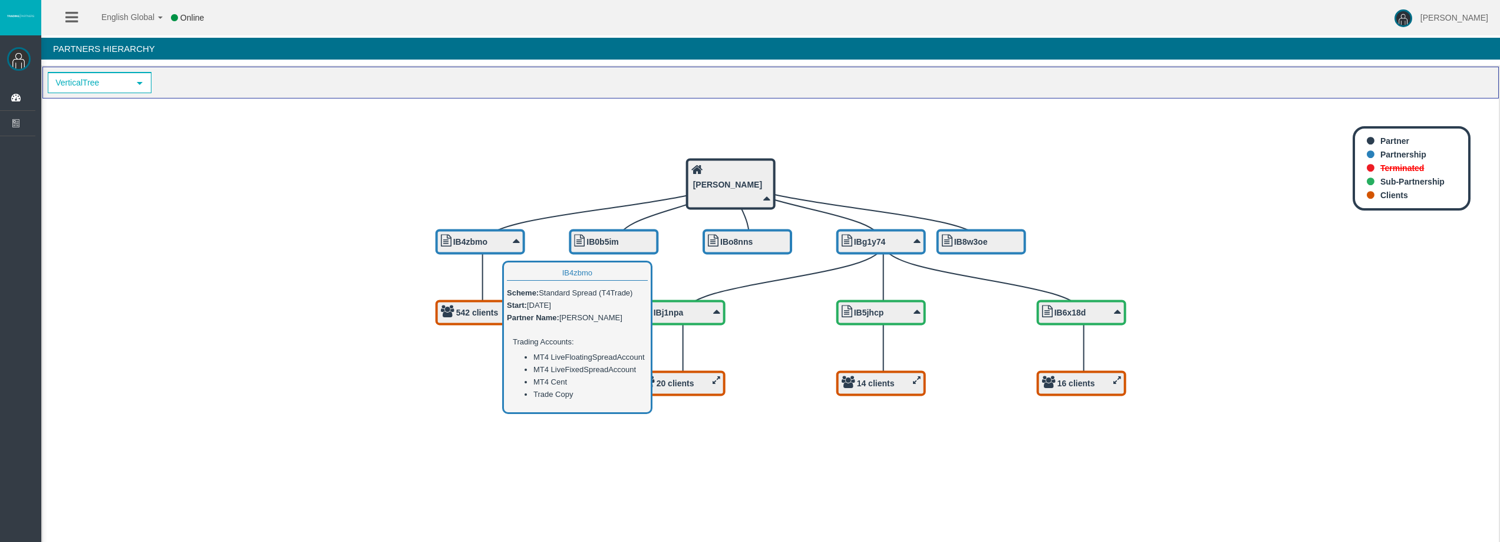
click at [455, 229] on div "IB4zbmo" at bounding box center [481, 241] width 90 height 25
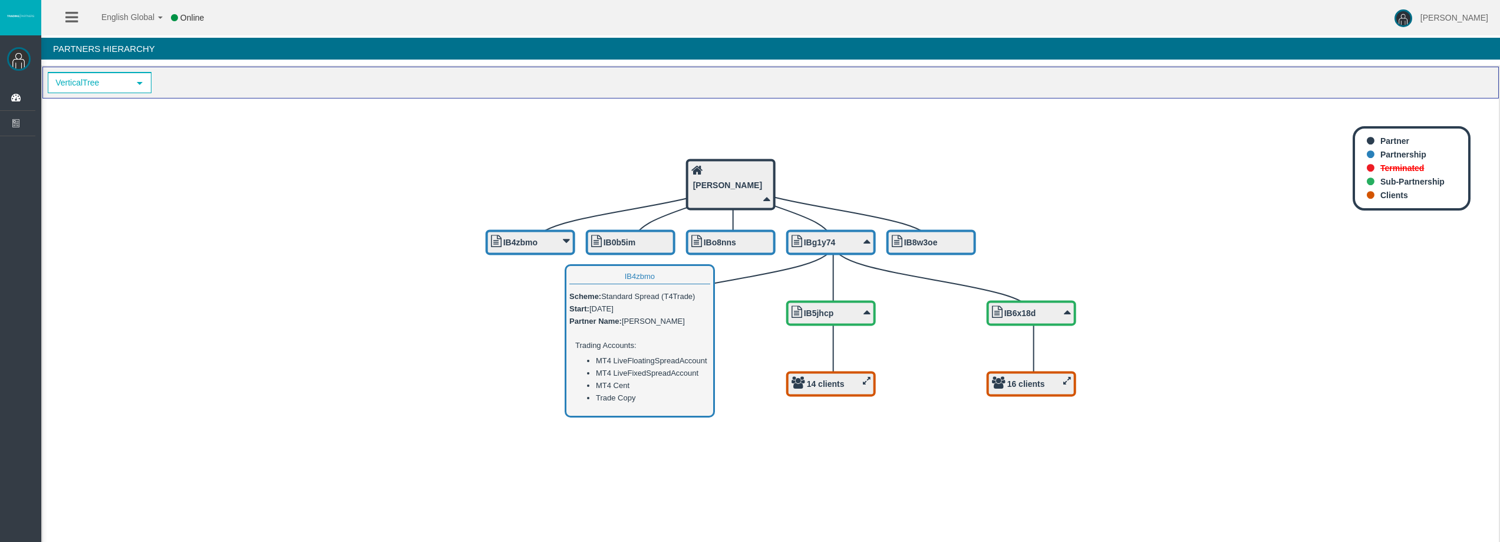
click at [517, 232] on div "IB4zbmo" at bounding box center [531, 241] width 90 height 25
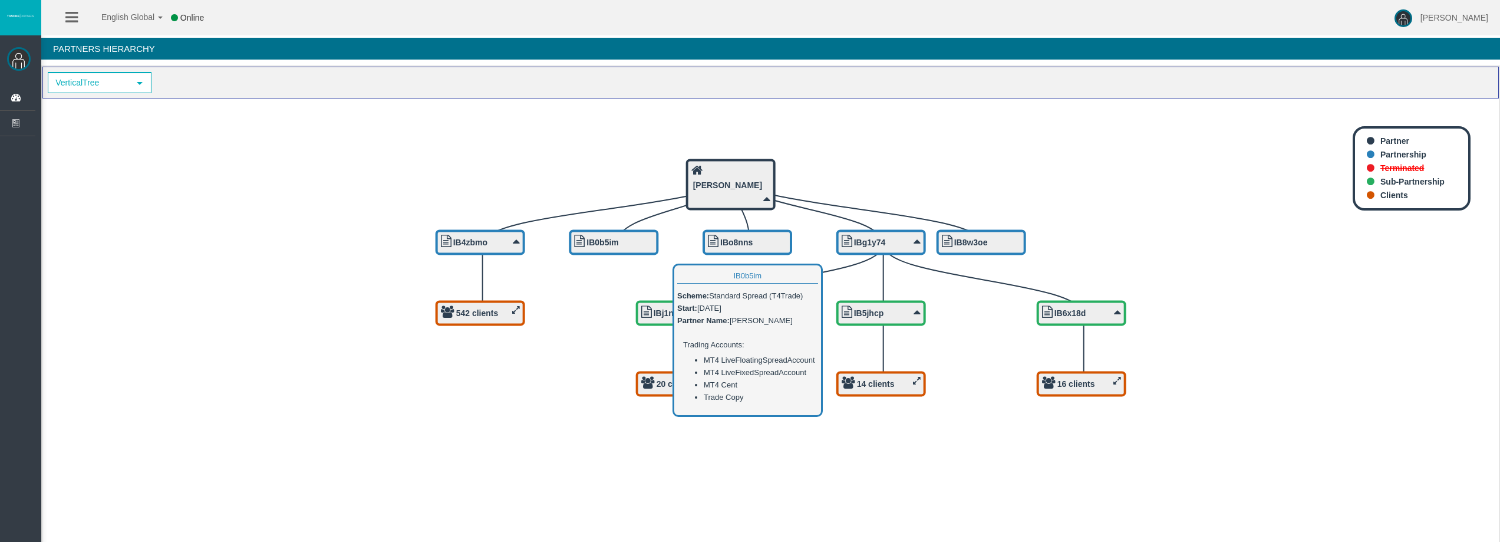
click at [625, 232] on div "IB0b5im" at bounding box center [614, 241] width 90 height 25
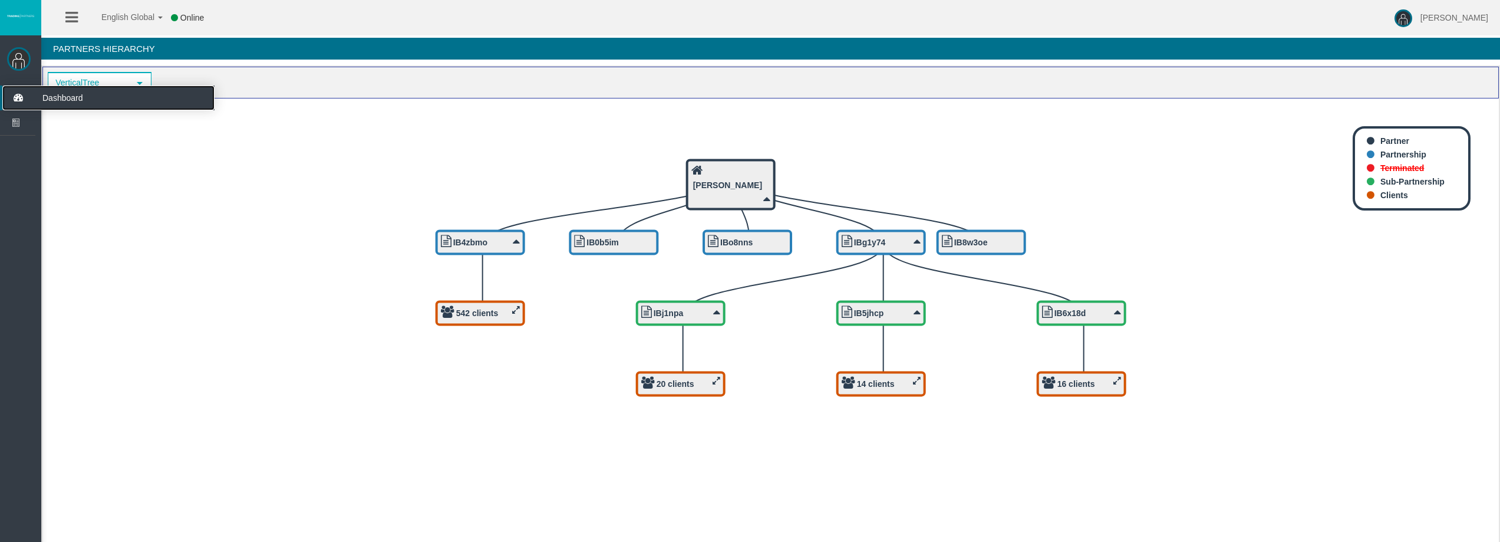
click at [62, 102] on span "Dashboard" at bounding box center [92, 97] width 116 height 25
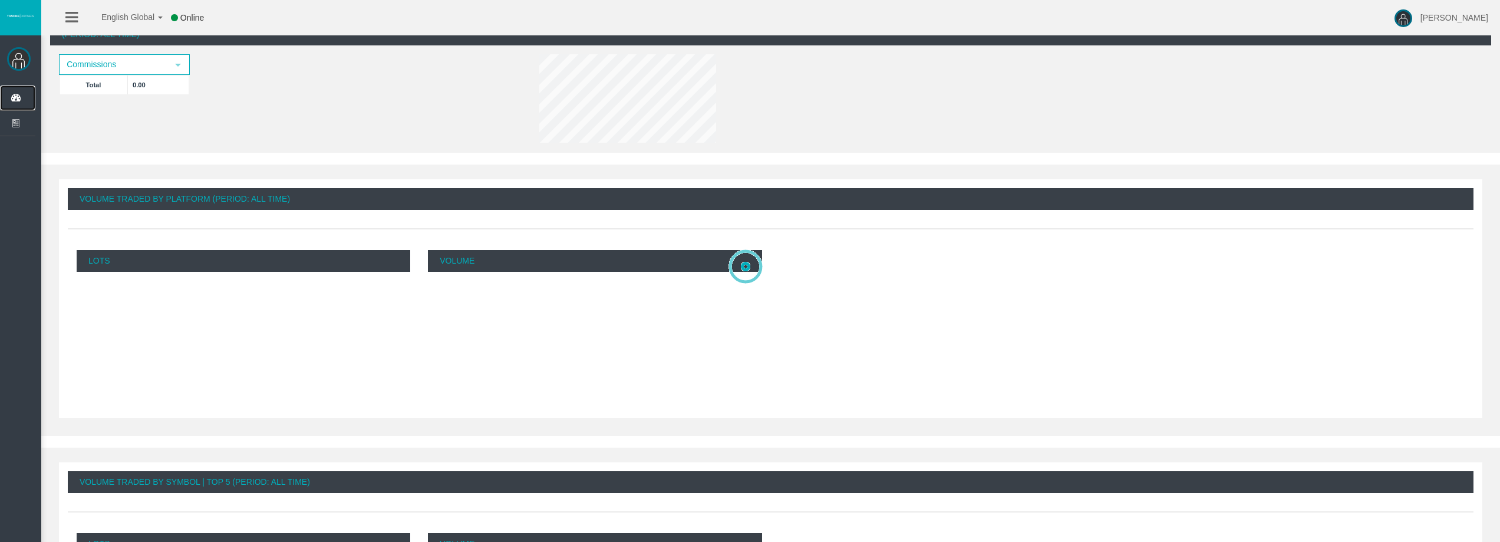
scroll to position [51, 0]
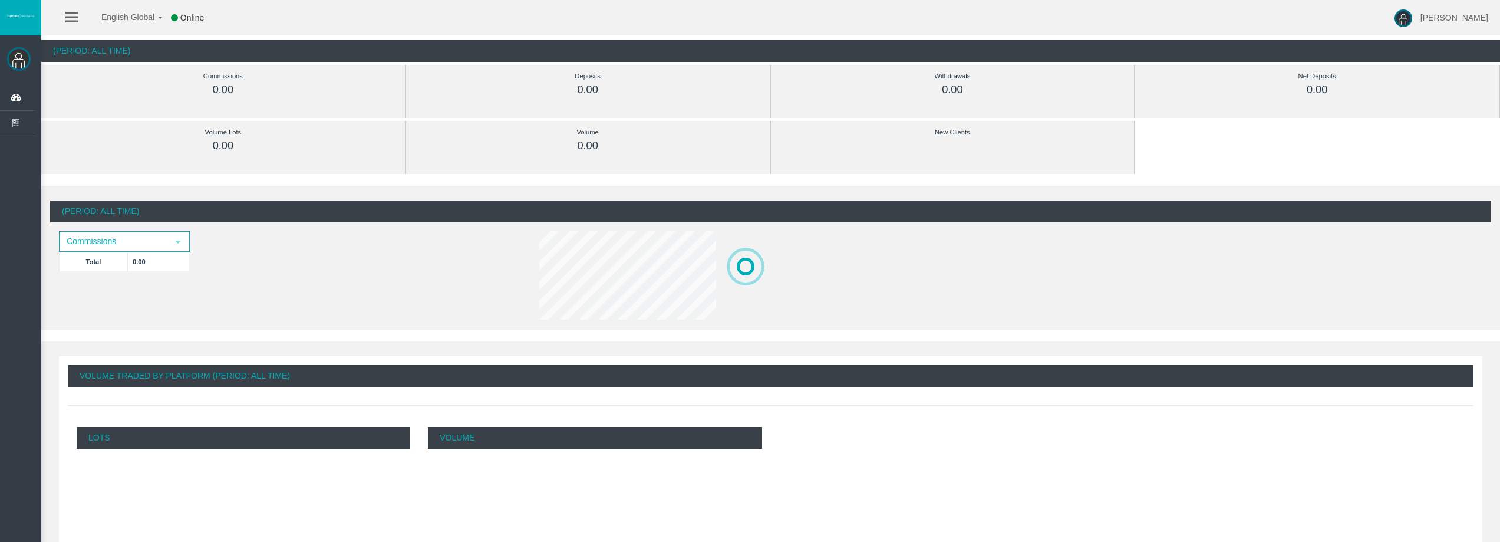
click at [72, 22] on link at bounding box center [71, 17] width 12 height 35
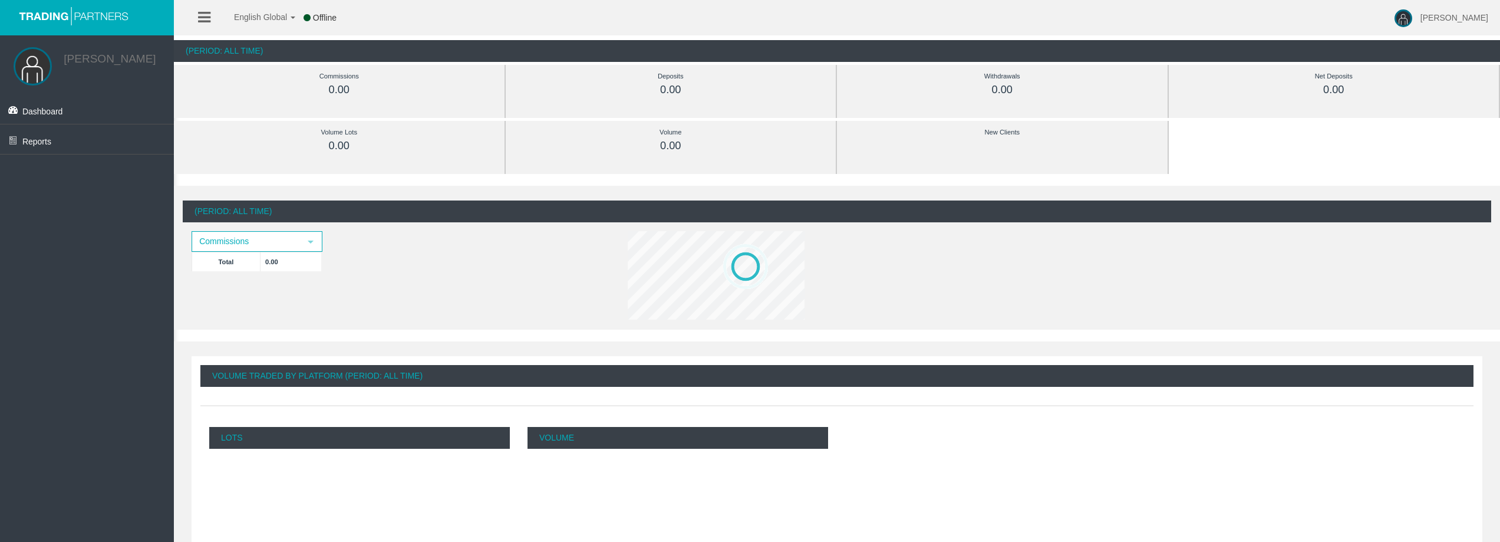
click at [207, 17] on icon at bounding box center [204, 17] width 12 height 15
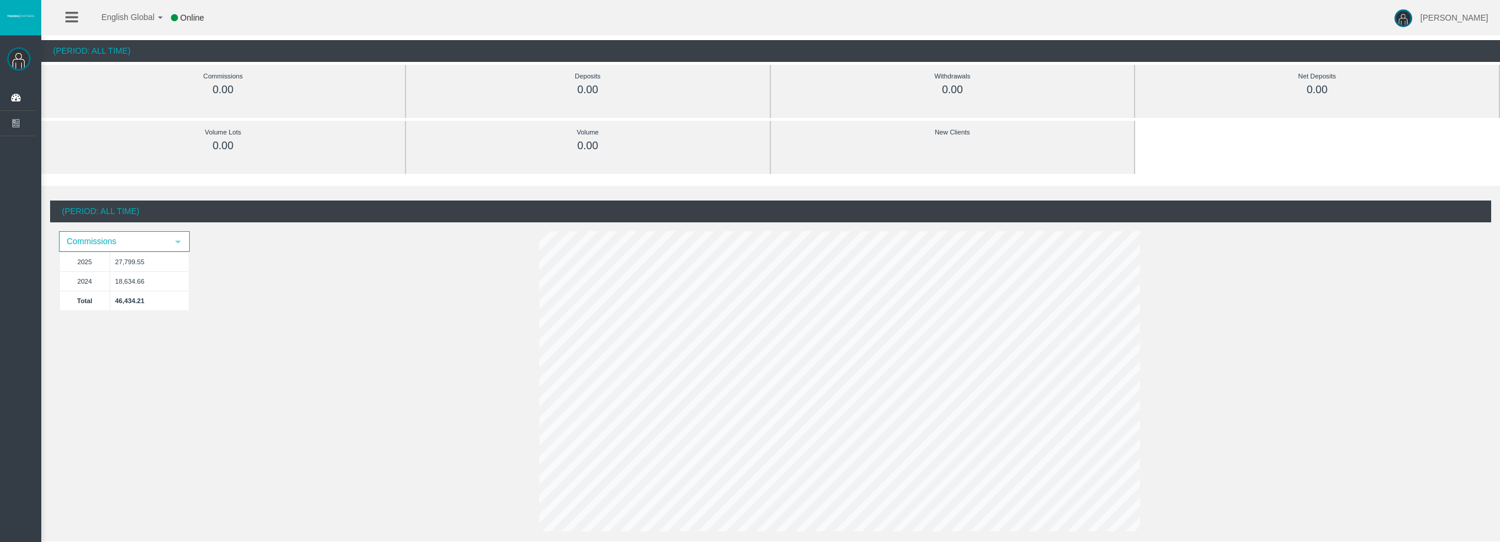
scroll to position [0, 0]
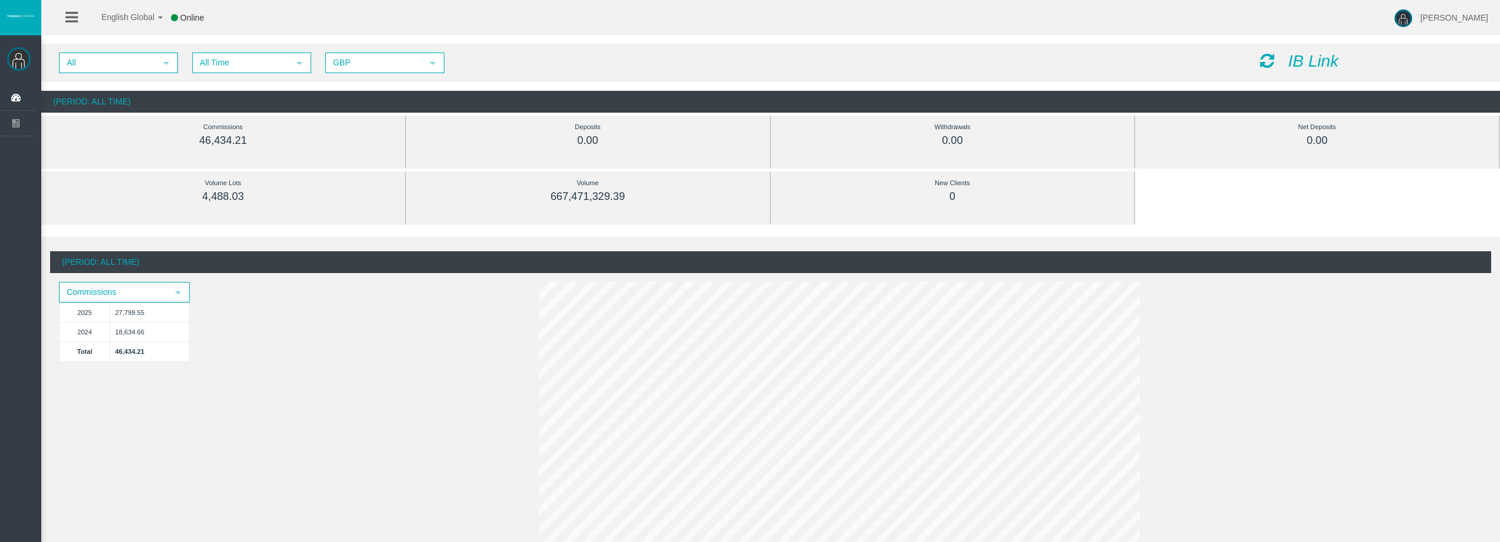
click at [83, 19] on ul "English Global 简体中文 English Global 日本語 한국어 Online" at bounding box center [139, 17] width 170 height 35
click at [73, 15] on icon at bounding box center [71, 17] width 12 height 15
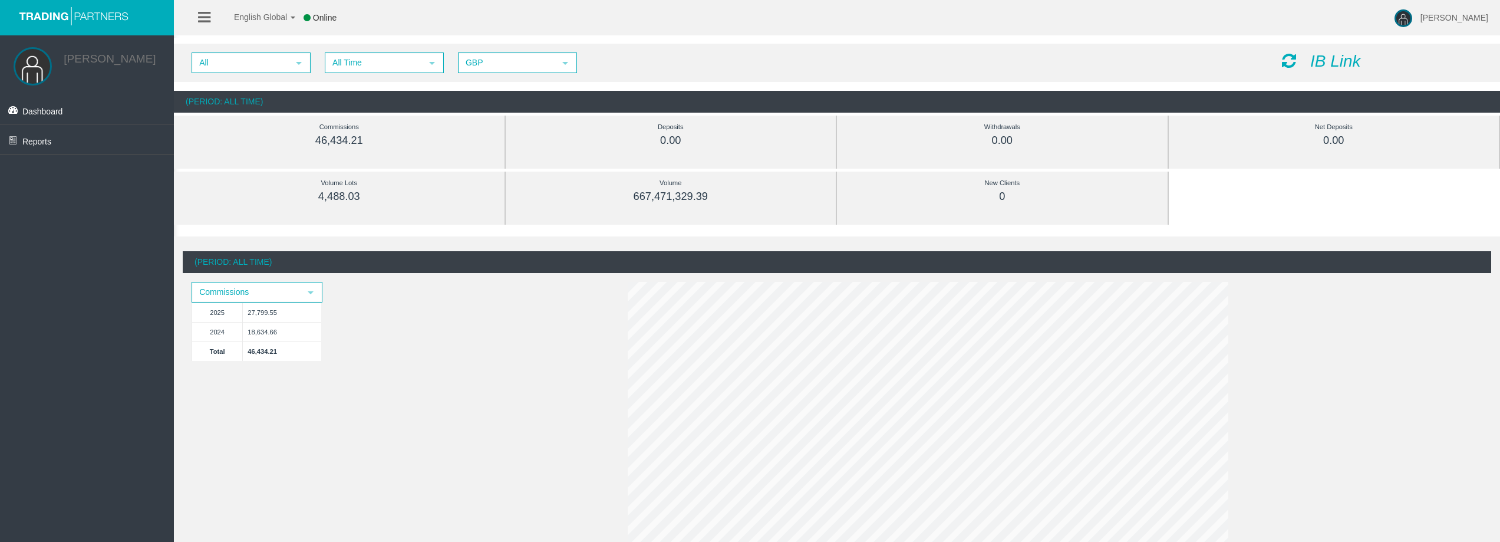
click at [337, 275] on div "(Period: All Time) Commissions select 2025 27,799.55 2024 18,634.66 Total 46,43…" at bounding box center [837, 418] width 1308 height 335
click at [196, 17] on li at bounding box center [204, 17] width 18 height 35
click at [200, 14] on icon at bounding box center [204, 17] width 12 height 15
